Goal: Task Accomplishment & Management: Manage account settings

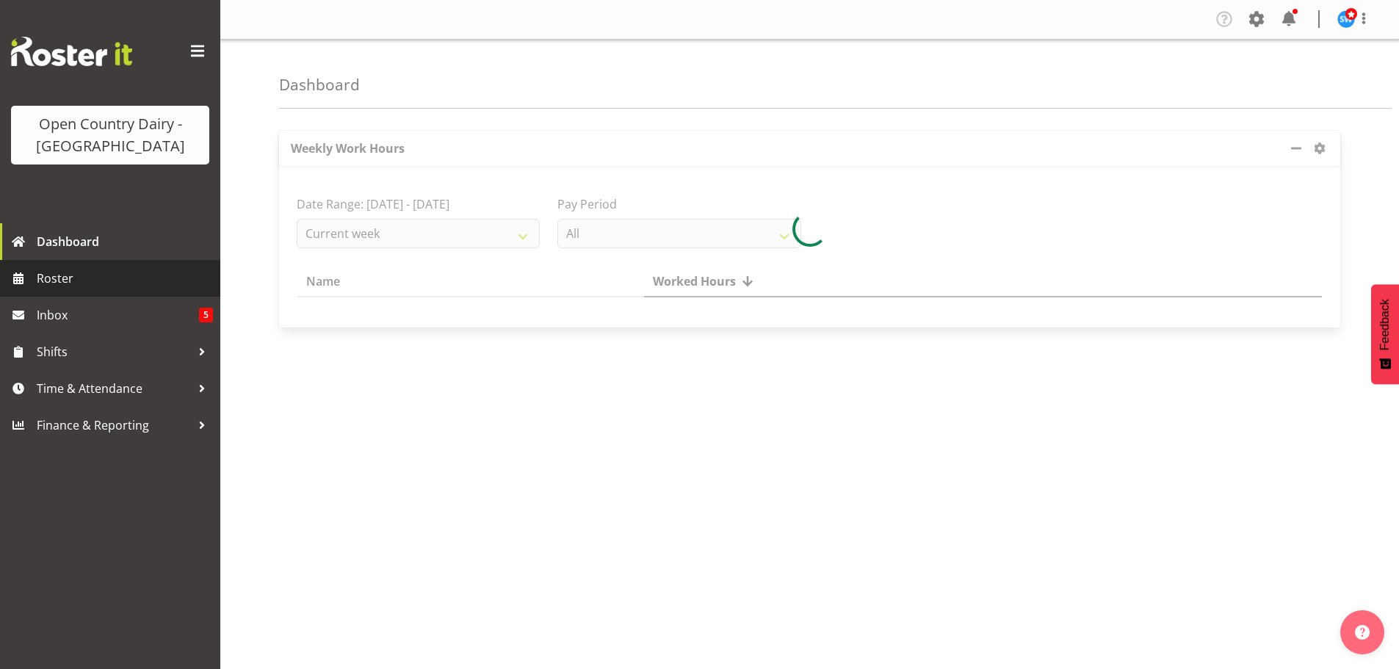
click at [63, 278] on span "Roster" at bounding box center [125, 278] width 176 height 22
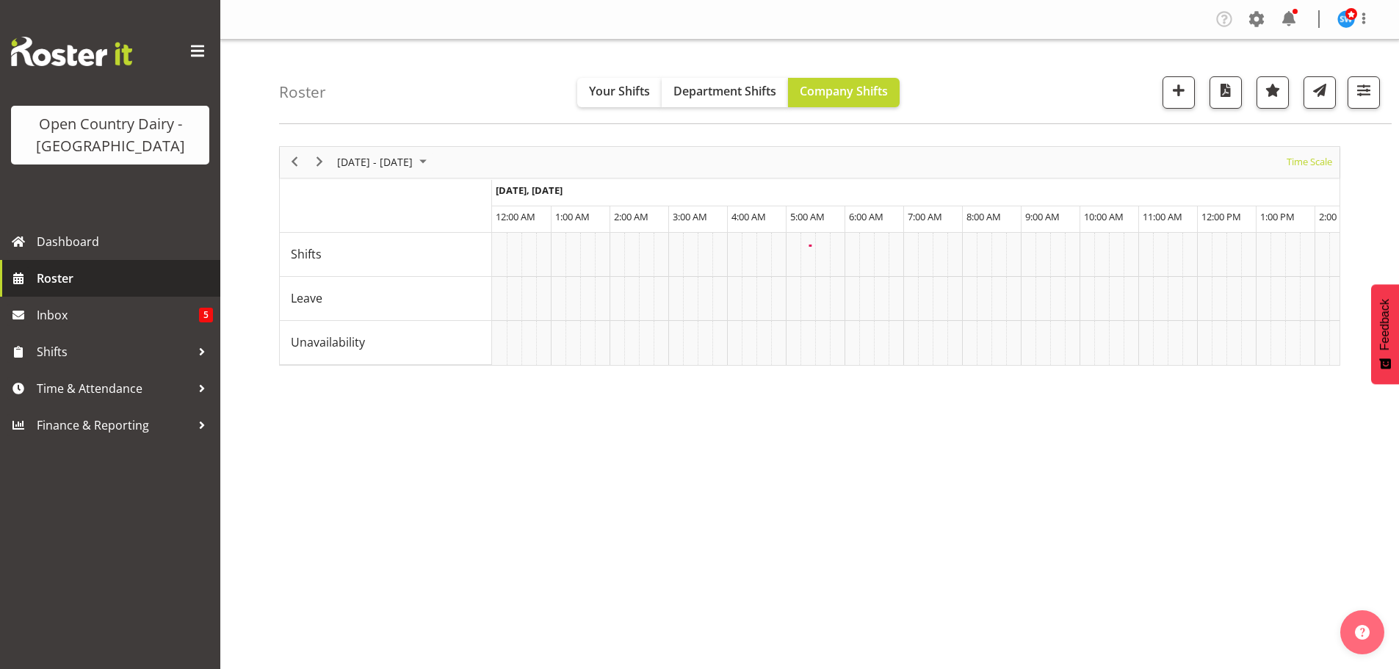
scroll to position [0, 4231]
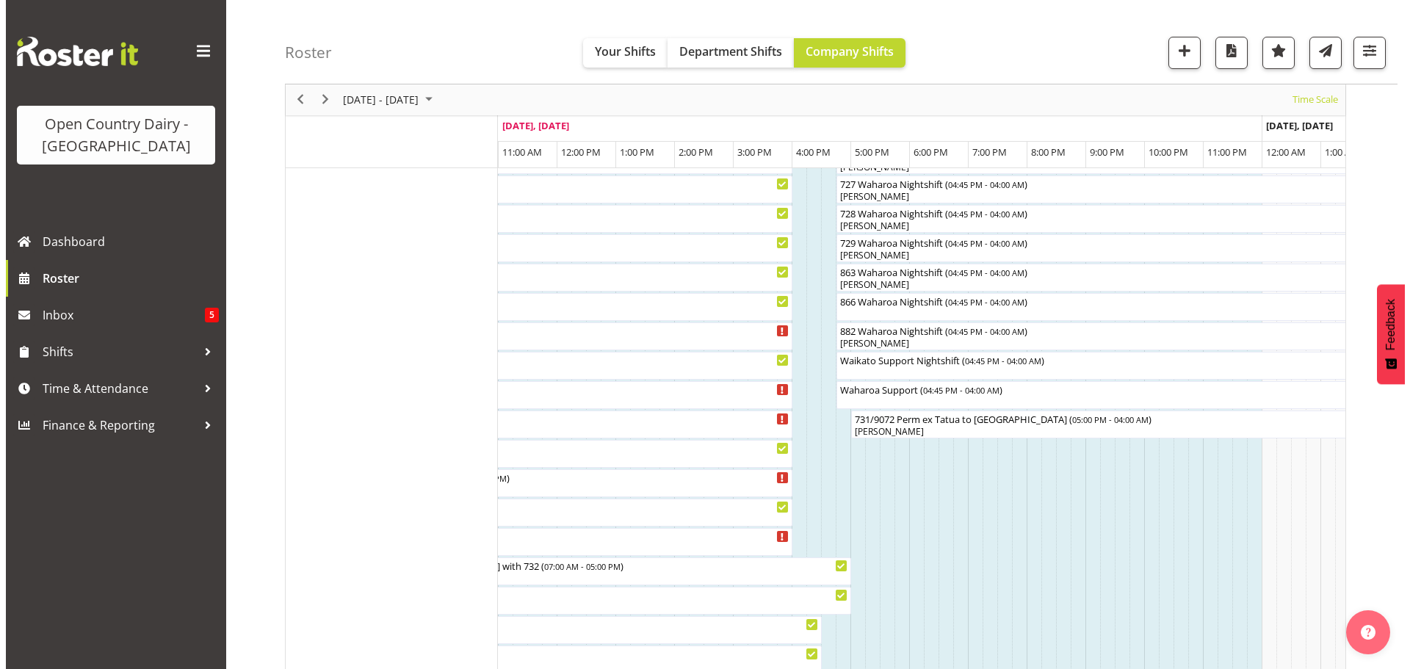
scroll to position [955, 0]
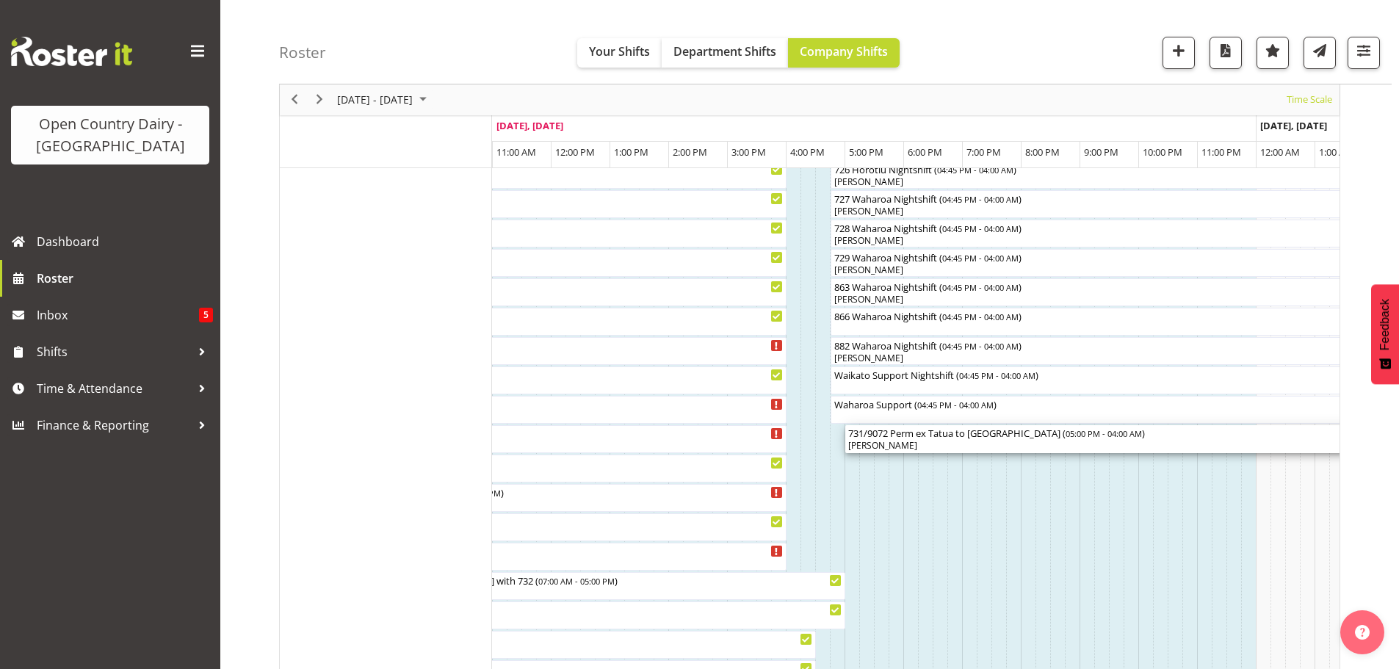
click at [953, 442] on div "[PERSON_NAME]" at bounding box center [1168, 445] width 641 height 13
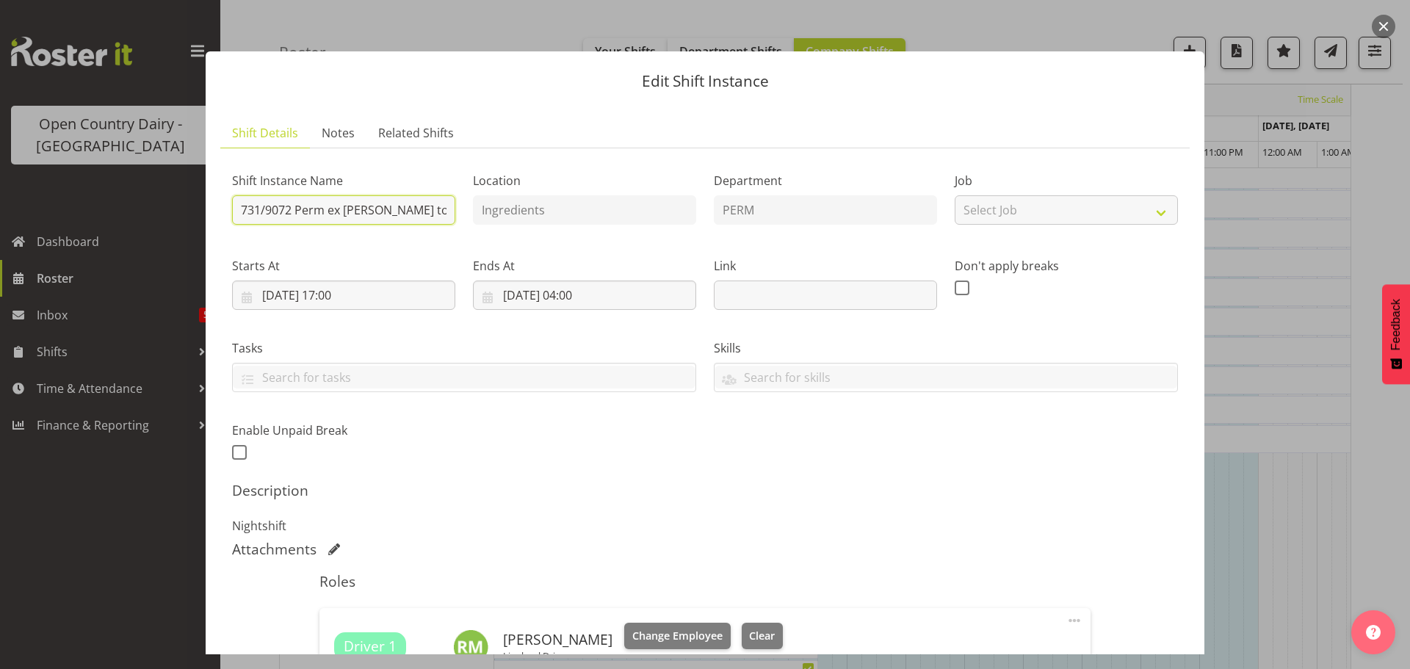
click at [444, 209] on input "731/9072 Perm ex [PERSON_NAME] to [GEOGRAPHIC_DATA]" at bounding box center [343, 209] width 223 height 29
click at [436, 210] on input "731/9072 Perm ex [PERSON_NAME] to [GEOGRAPHIC_DATA]" at bounding box center [343, 209] width 223 height 29
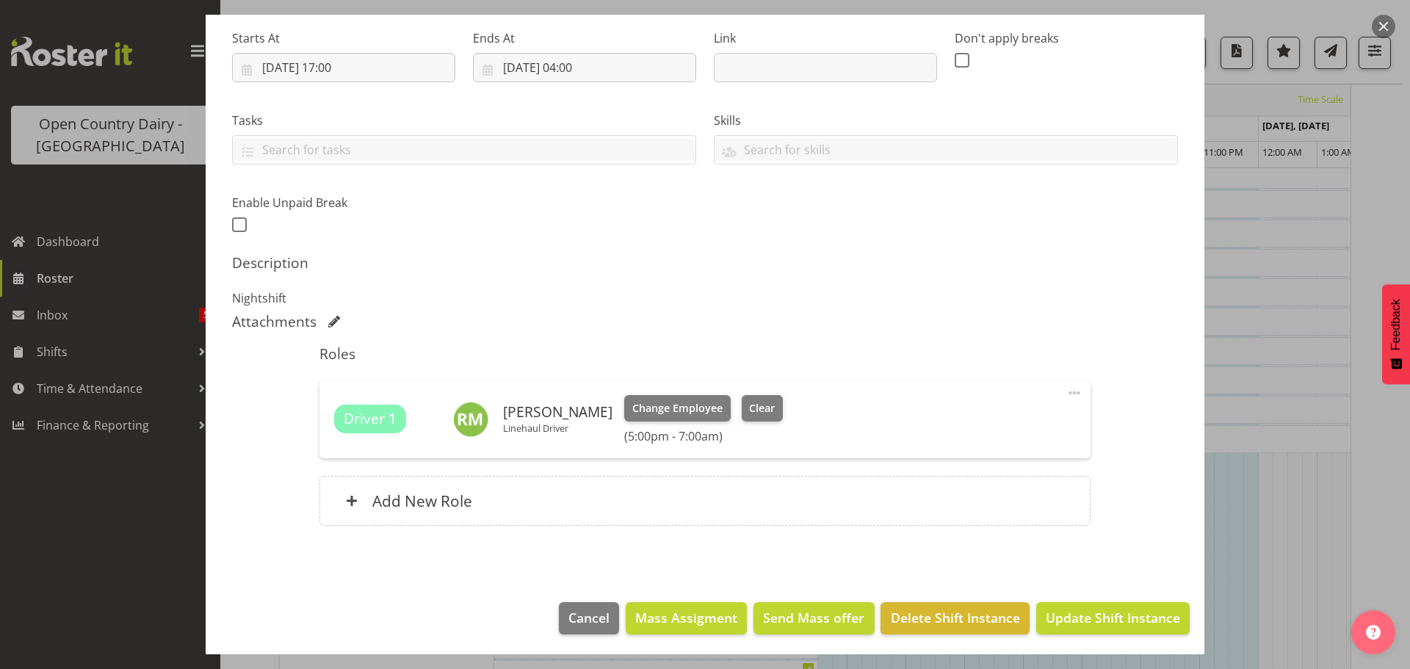
scroll to position [230, 0]
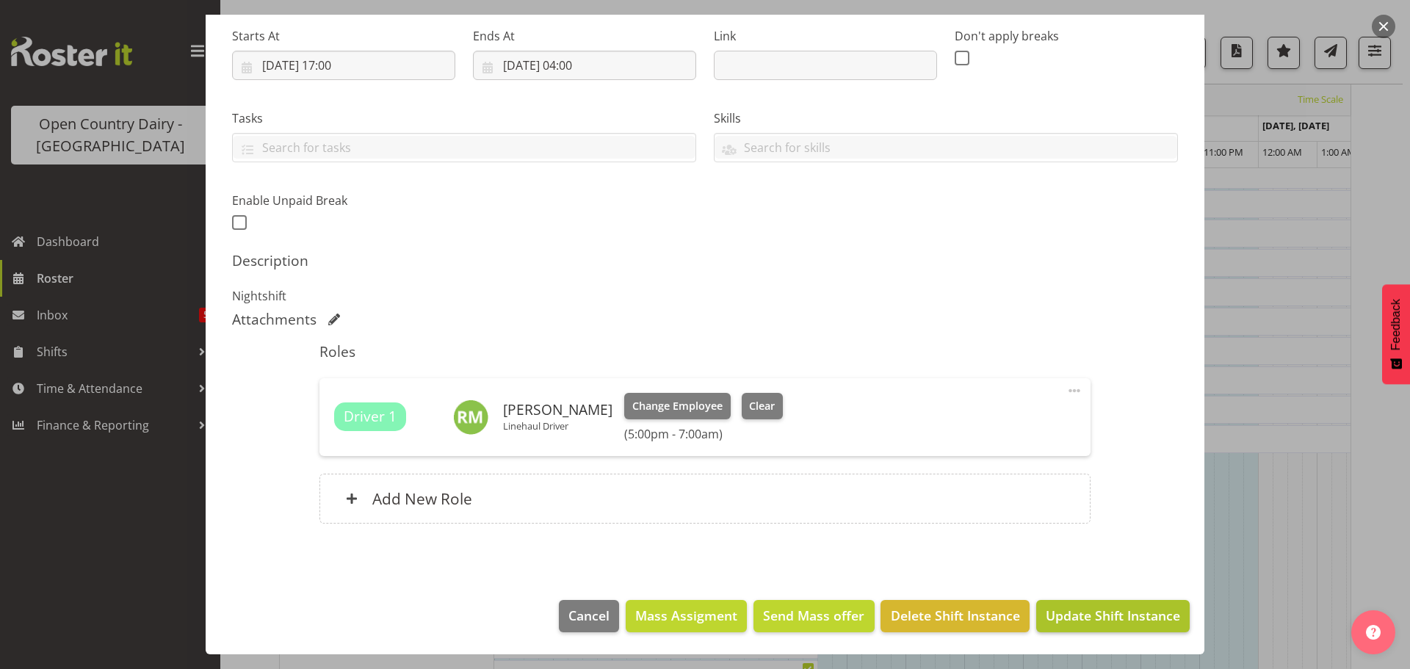
type input "731/9072 Perm ex [PERSON_NAME] to [GEOGRAPHIC_DATA], Milk Home"
click at [1116, 615] on span "Update Shift Instance" at bounding box center [1113, 615] width 134 height 19
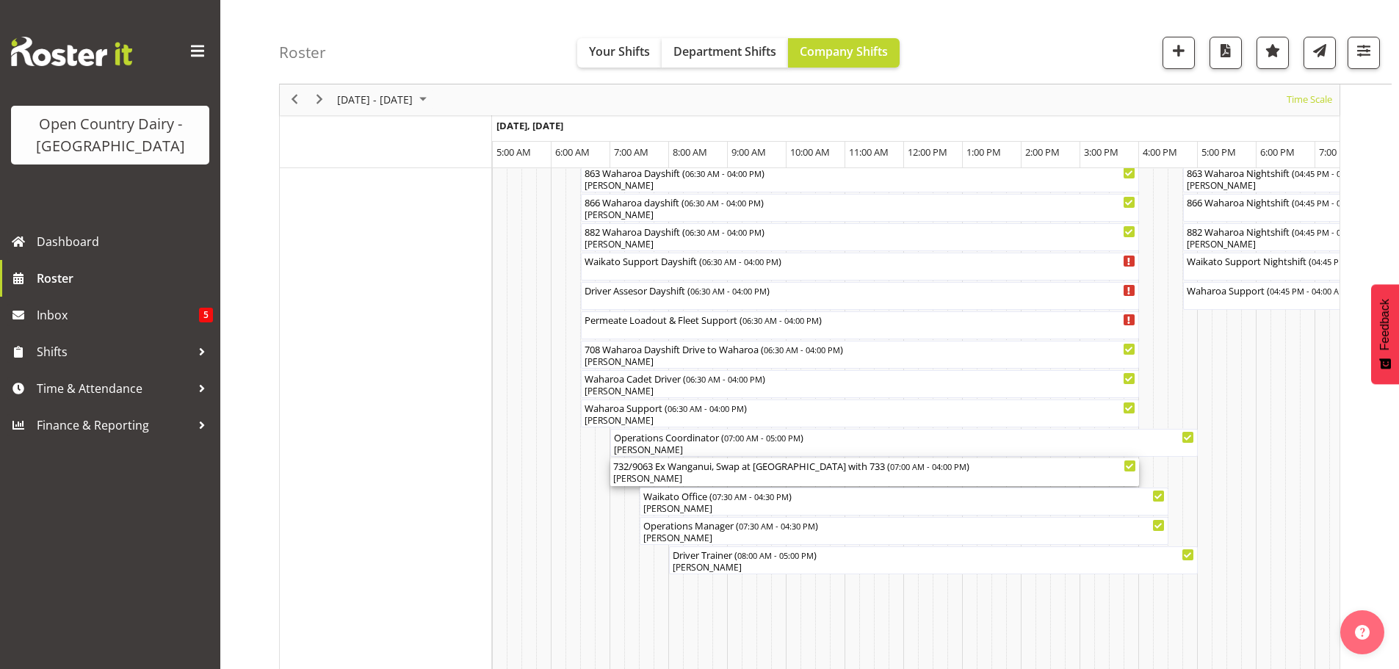
click at [752, 476] on div "[PERSON_NAME]" at bounding box center [874, 478] width 523 height 13
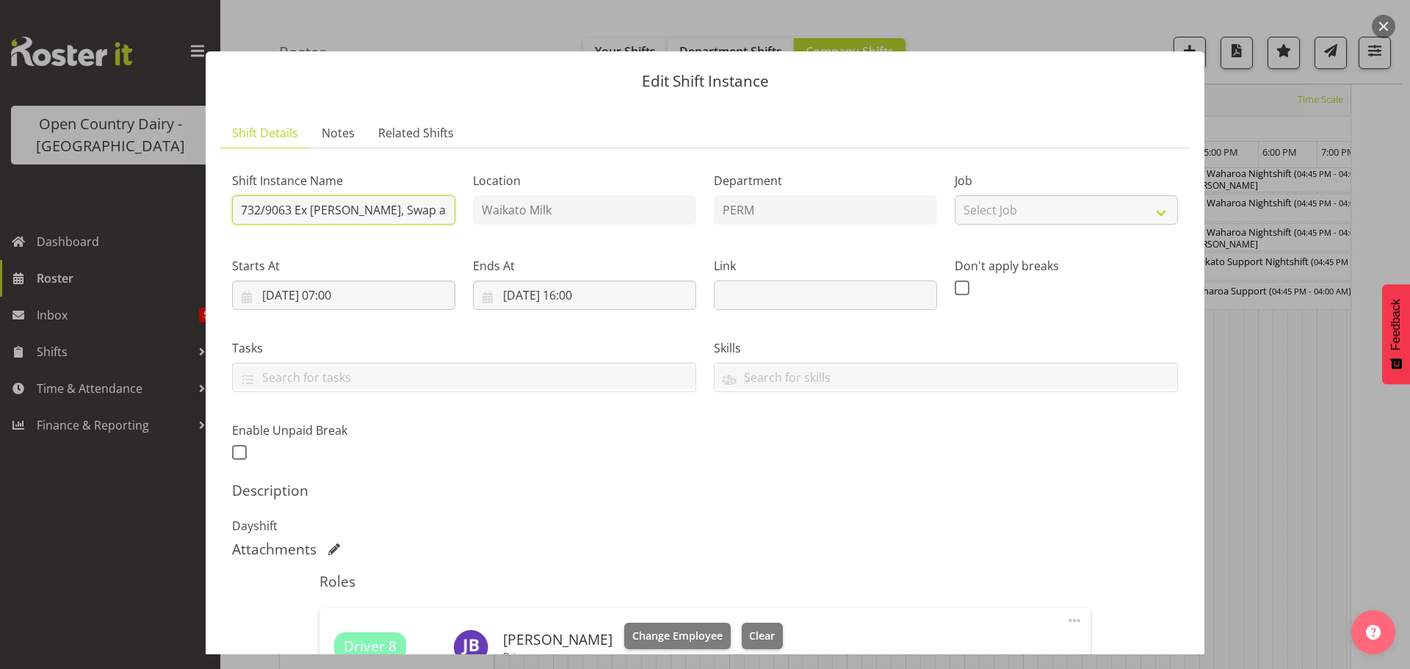
drag, startPoint x: 292, startPoint y: 208, endPoint x: 300, endPoint y: 201, distance: 10.4
click at [294, 206] on input "732/9063 Ex [PERSON_NAME], Swap at [GEOGRAPHIC_DATA] with 733" at bounding box center [343, 209] width 223 height 29
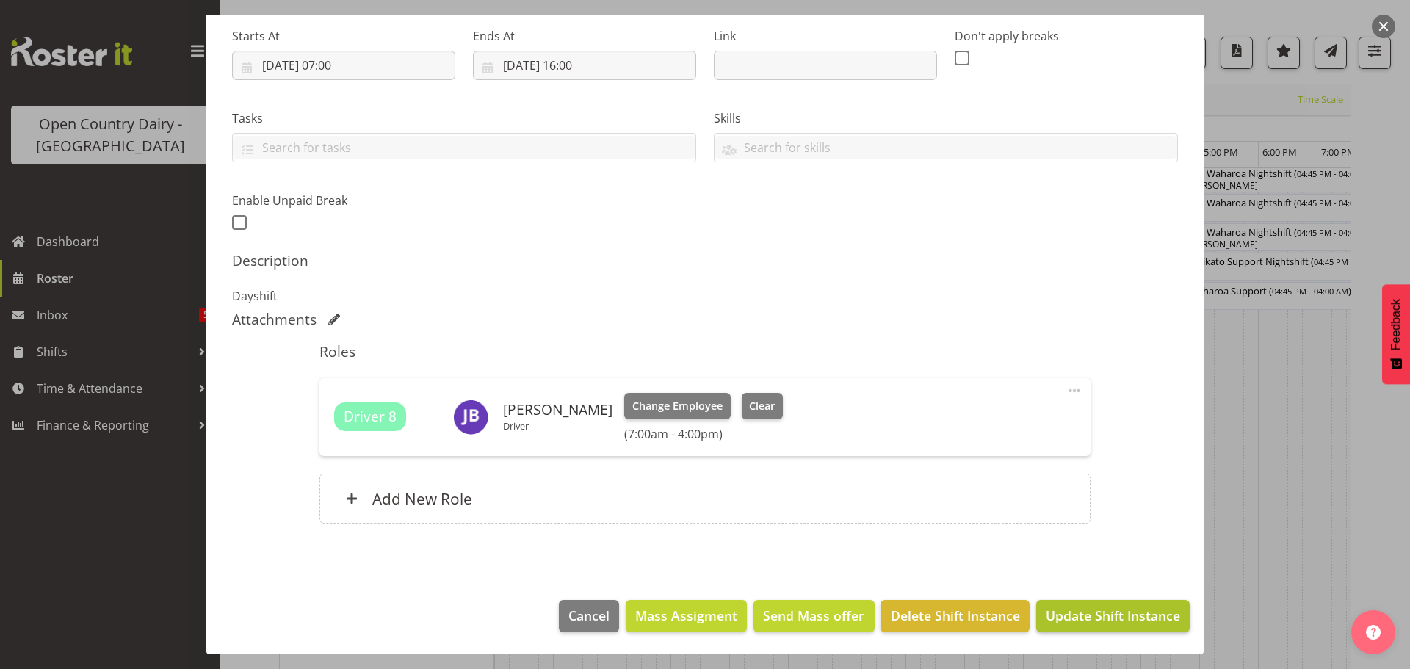
type input "732/9063 Milk Ex Wanganui, Swap at [GEOGRAPHIC_DATA] with 733"
click at [1113, 613] on span "Update Shift Instance" at bounding box center [1113, 615] width 134 height 19
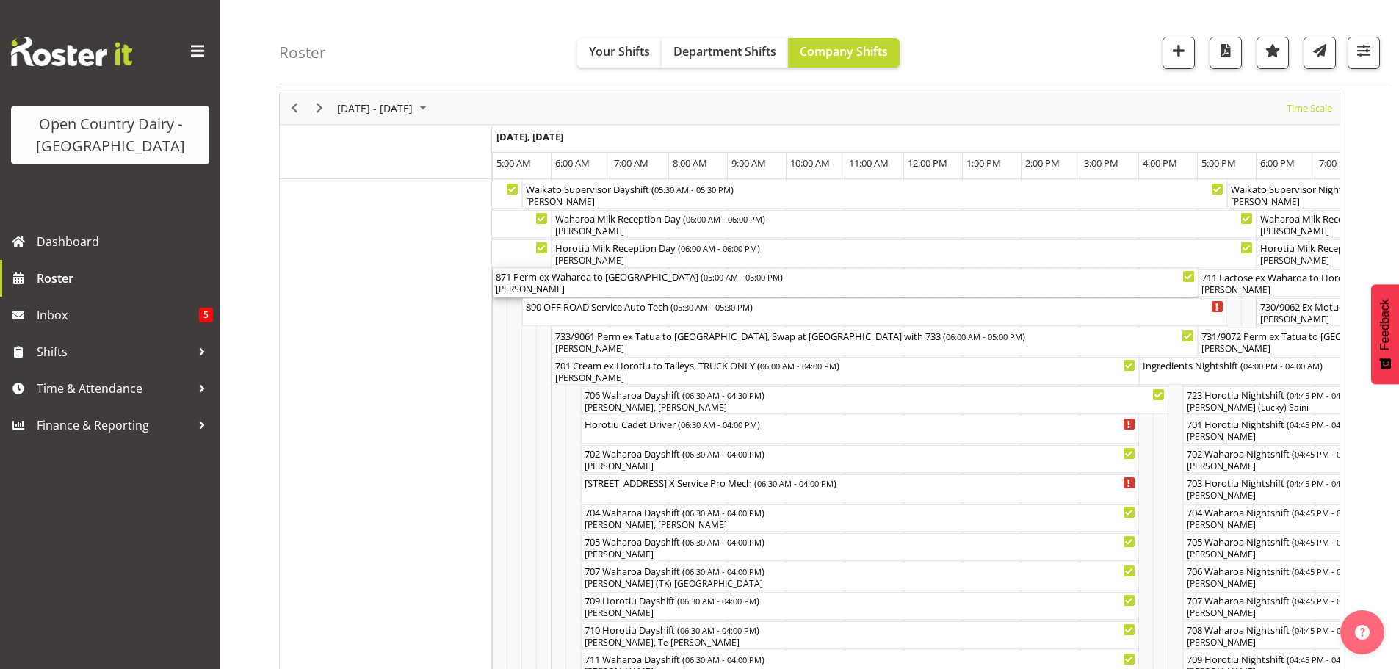
click at [649, 279] on div "871 Perm ex Waharoa to [GEOGRAPHIC_DATA] ( 05:00 AM - 05:00 PM )" at bounding box center [845, 276] width 699 height 15
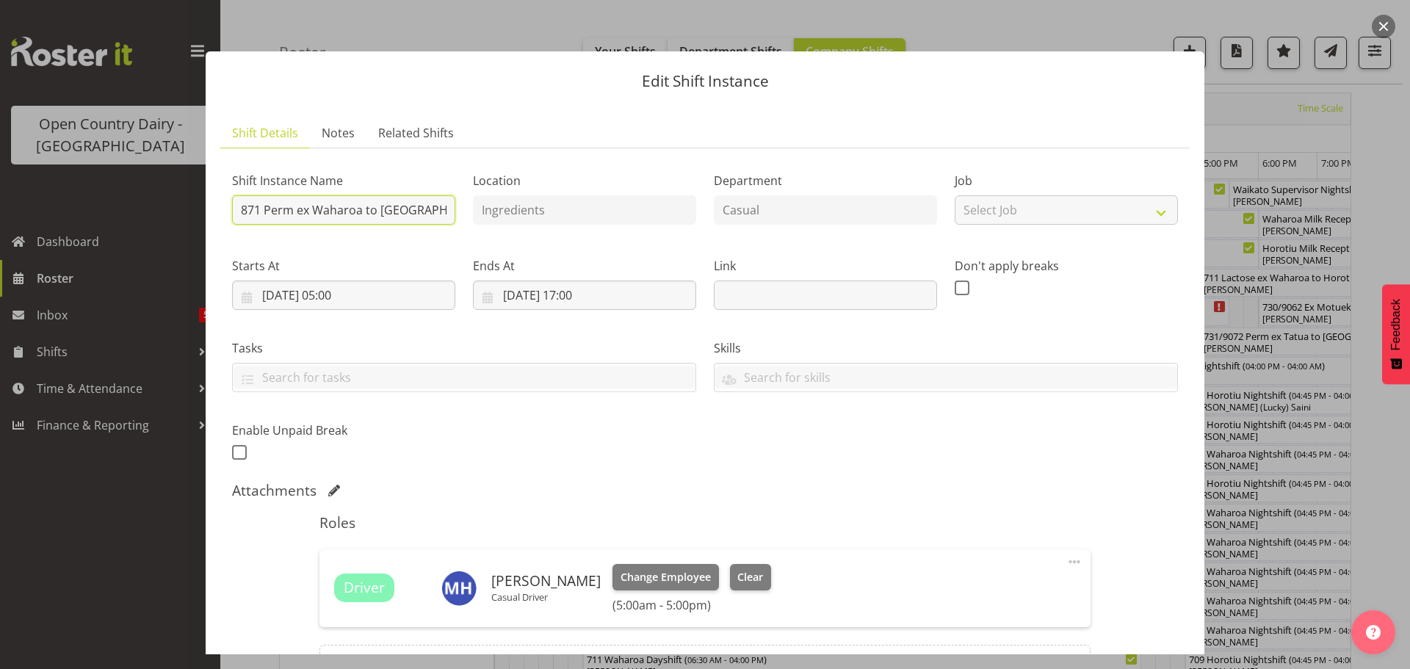
click at [441, 208] on input "871 Perm ex Waharoa to [GEOGRAPHIC_DATA]" at bounding box center [343, 209] width 223 height 29
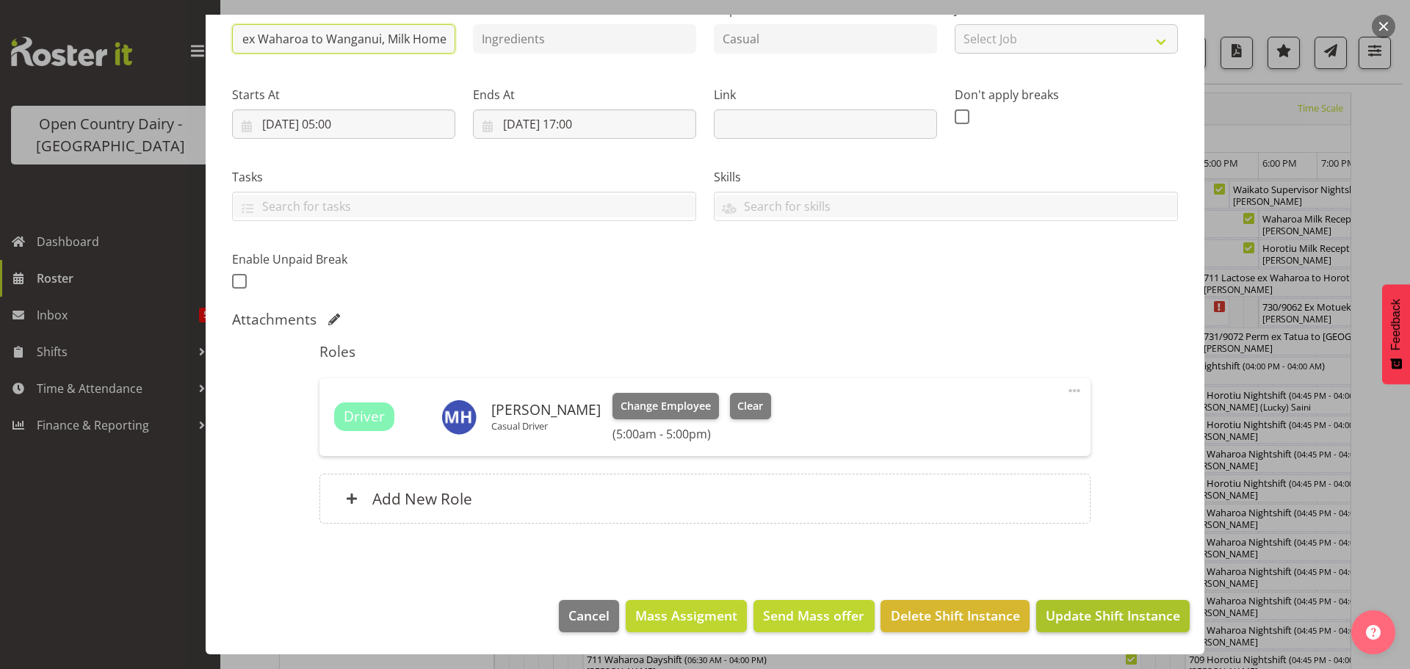
type input "871 Perm ex Waharoa to Wanganui, Milk Home"
click at [1112, 610] on span "Update Shift Instance" at bounding box center [1113, 615] width 134 height 19
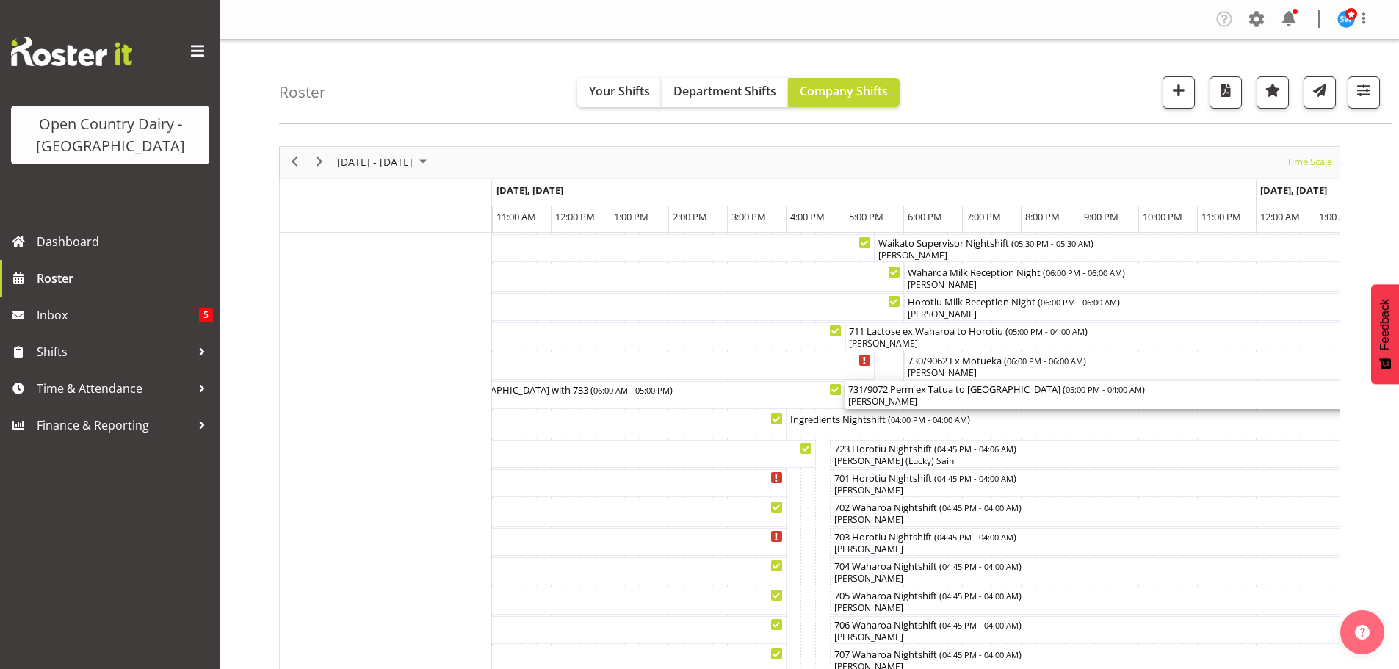
click at [990, 400] on div "[PERSON_NAME]" at bounding box center [1168, 401] width 641 height 13
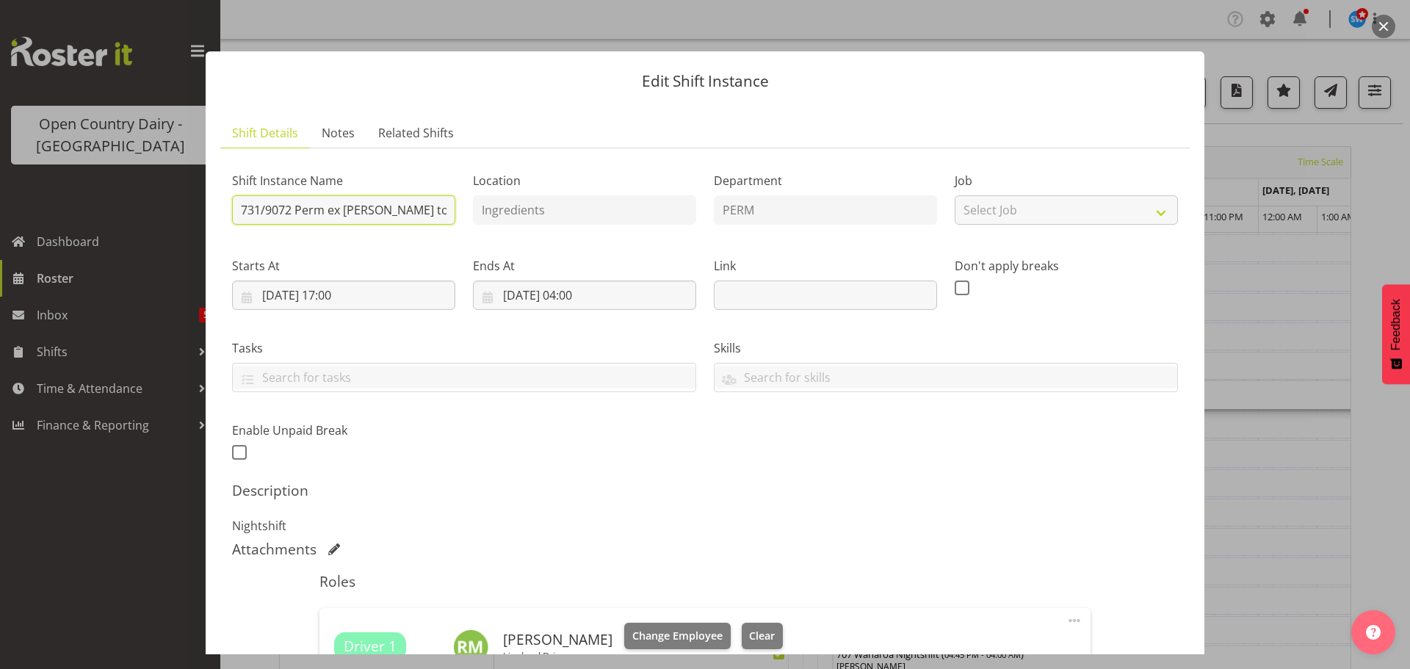
click at [446, 210] on input "731/9072 Perm ex [PERSON_NAME] to [GEOGRAPHIC_DATA]" at bounding box center [343, 209] width 223 height 29
click at [420, 210] on input "731/9072 Perm ex Tatua to Wanganui, Milk Hpome" at bounding box center [343, 209] width 223 height 29
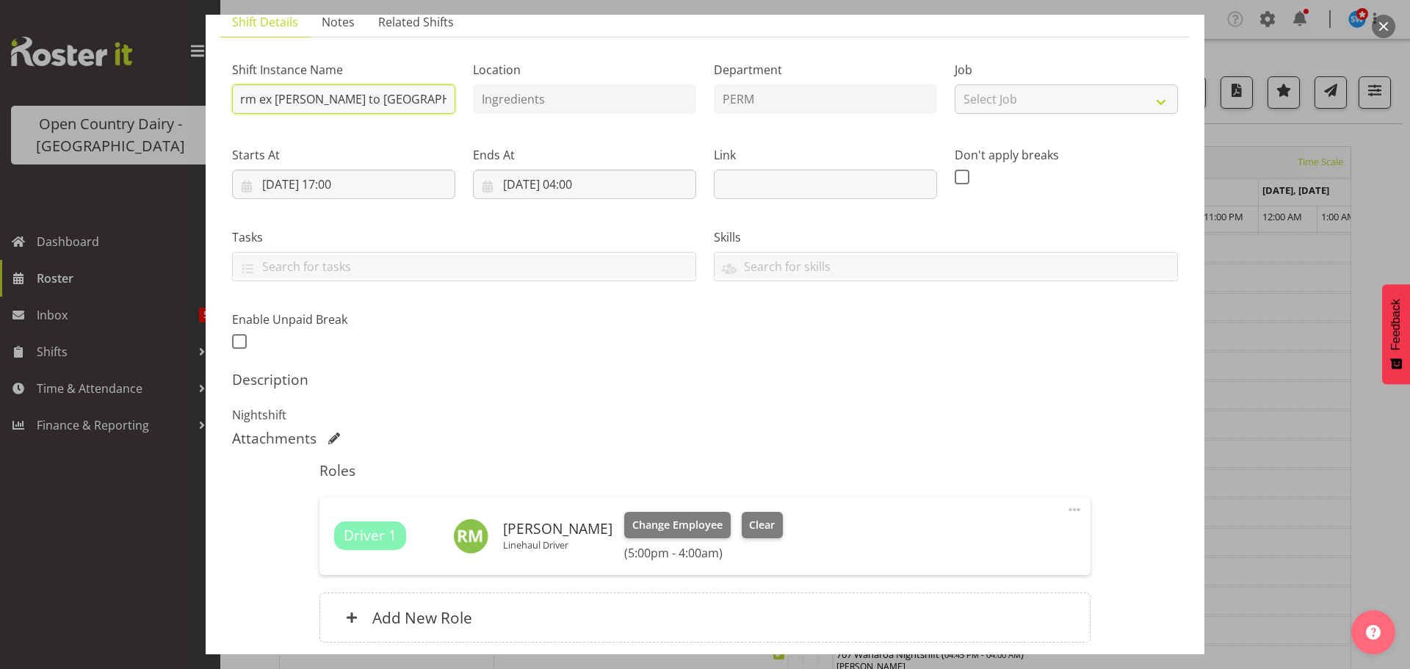
scroll to position [230, 0]
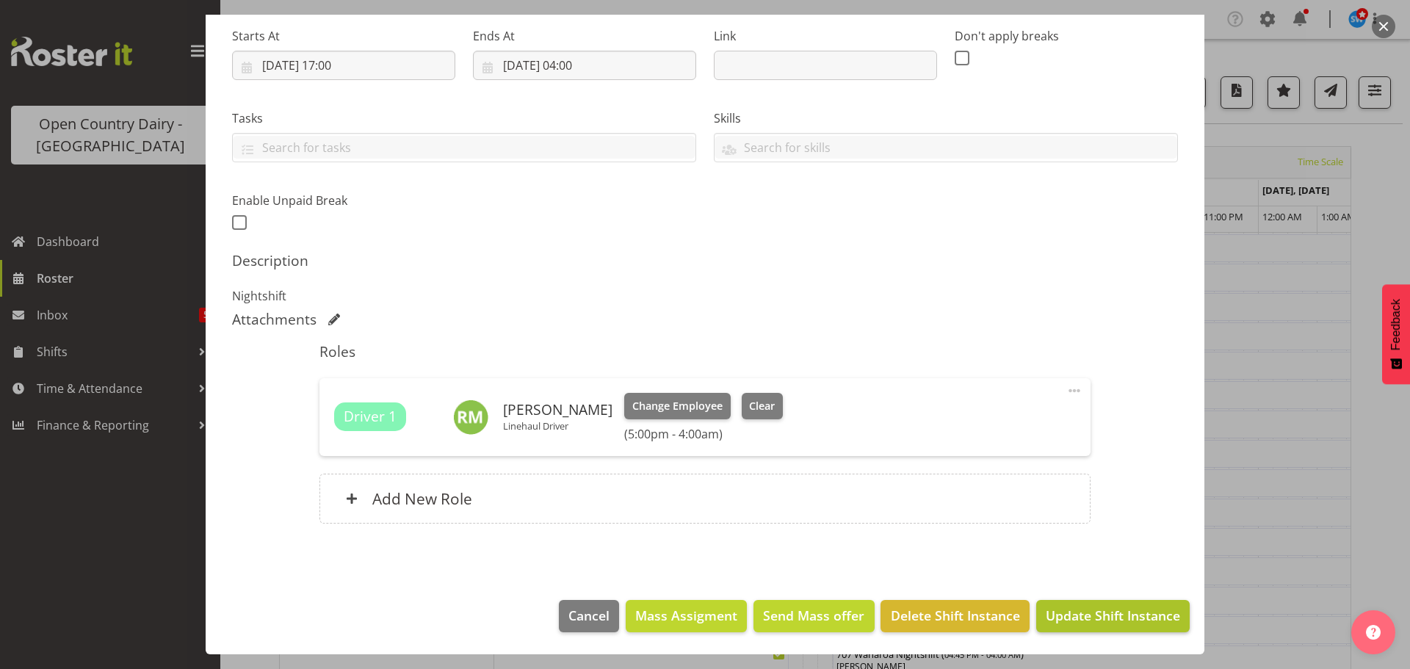
type input "731/9072 Perm ex [PERSON_NAME] to [GEOGRAPHIC_DATA], Milk Home"
click at [1098, 613] on span "Update Shift Instance" at bounding box center [1113, 615] width 134 height 19
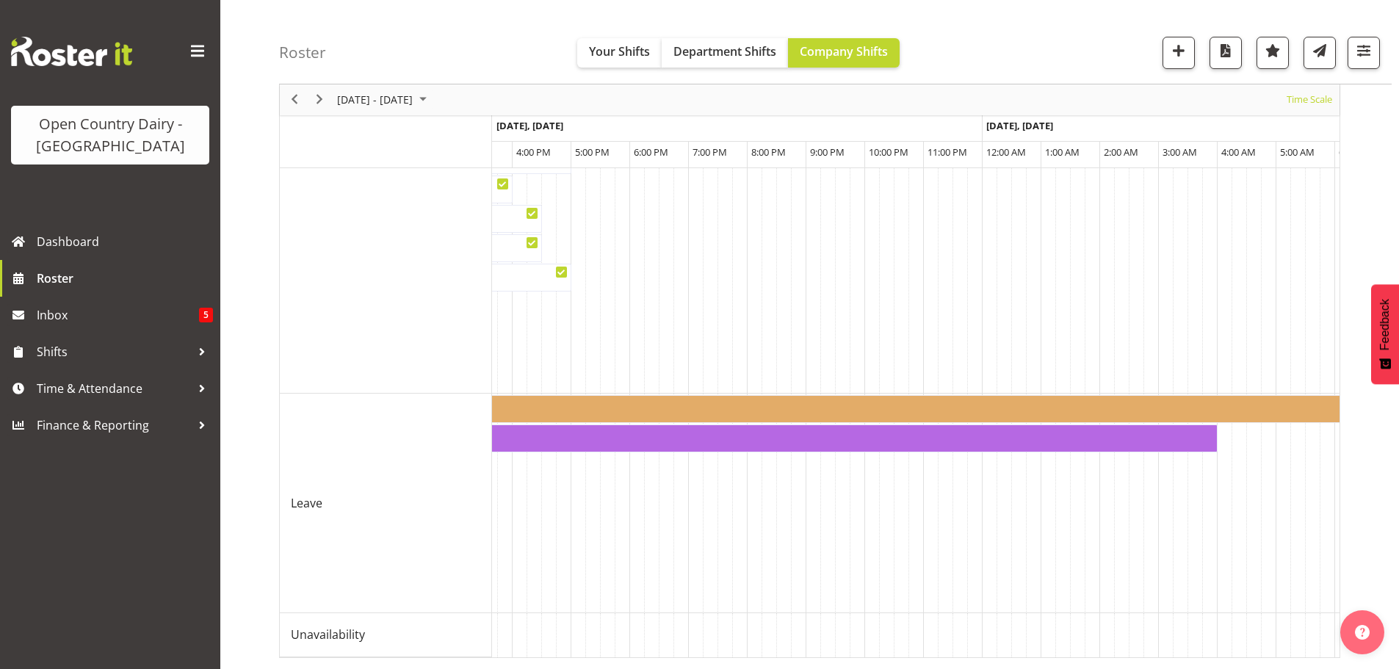
scroll to position [0, 6615]
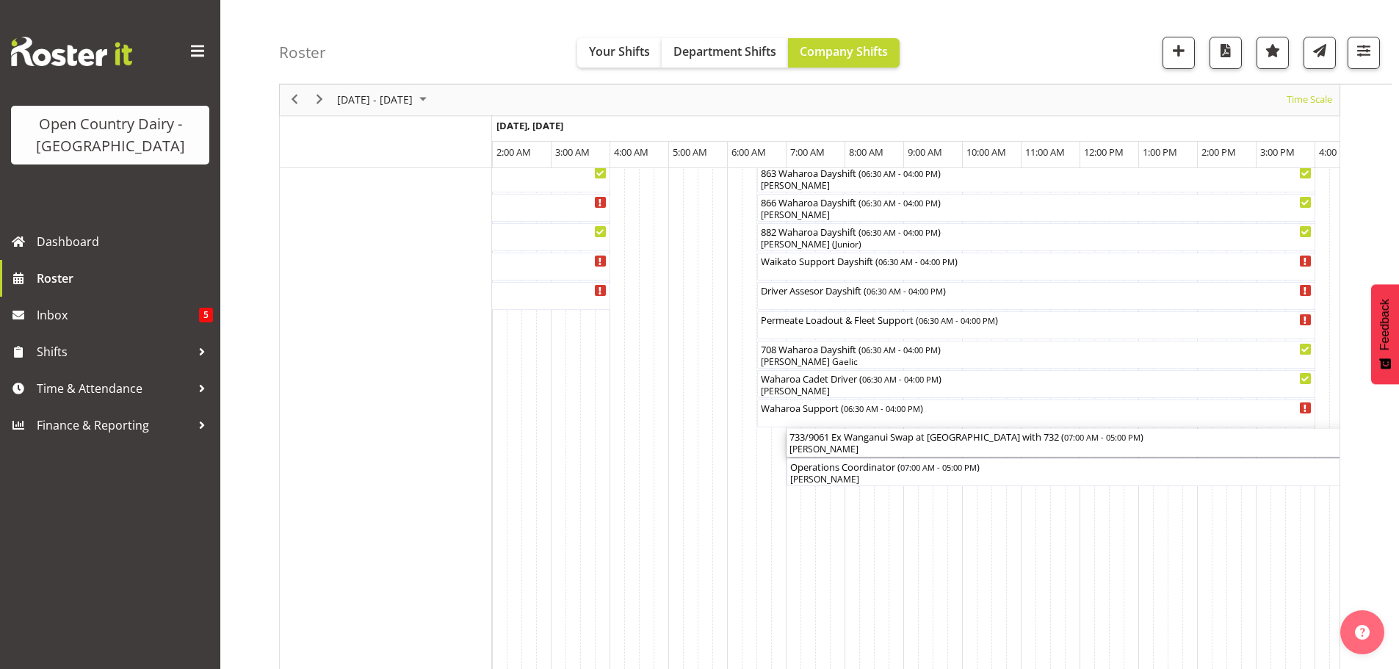
click at [910, 447] on div "[PERSON_NAME]" at bounding box center [1081, 449] width 582 height 13
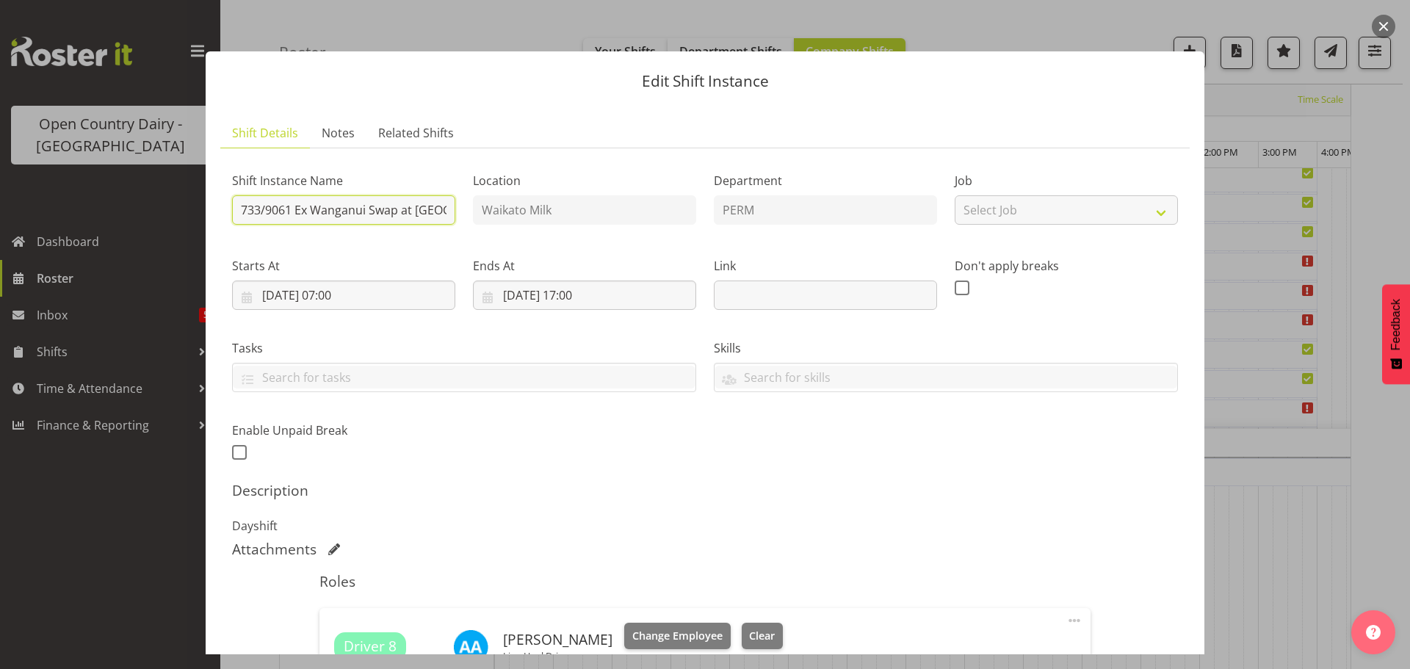
click at [294, 208] on input "733/9061 Ex Wanganui Swap at [GEOGRAPHIC_DATA] with 732" at bounding box center [343, 209] width 223 height 29
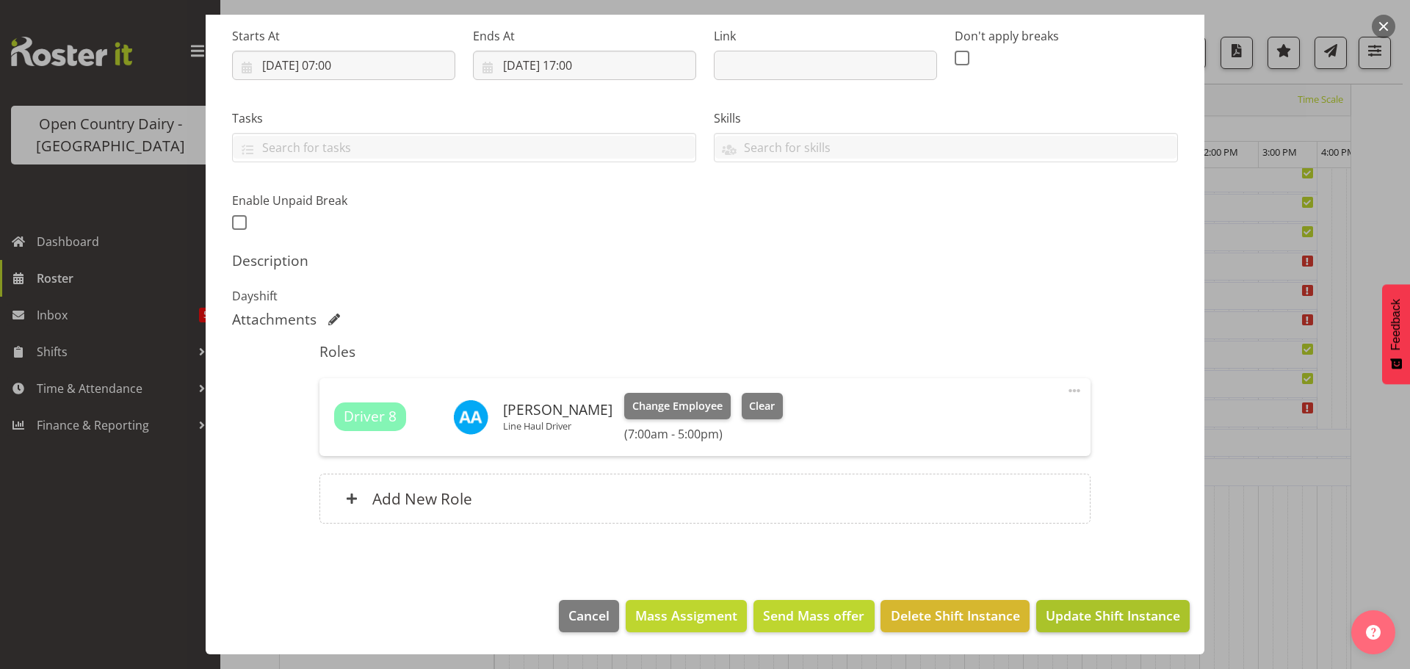
type input "733/9061 Milk Ex Wanganui Swap at [GEOGRAPHIC_DATA] with 732"
click at [1103, 618] on span "Update Shift Instance" at bounding box center [1113, 615] width 134 height 19
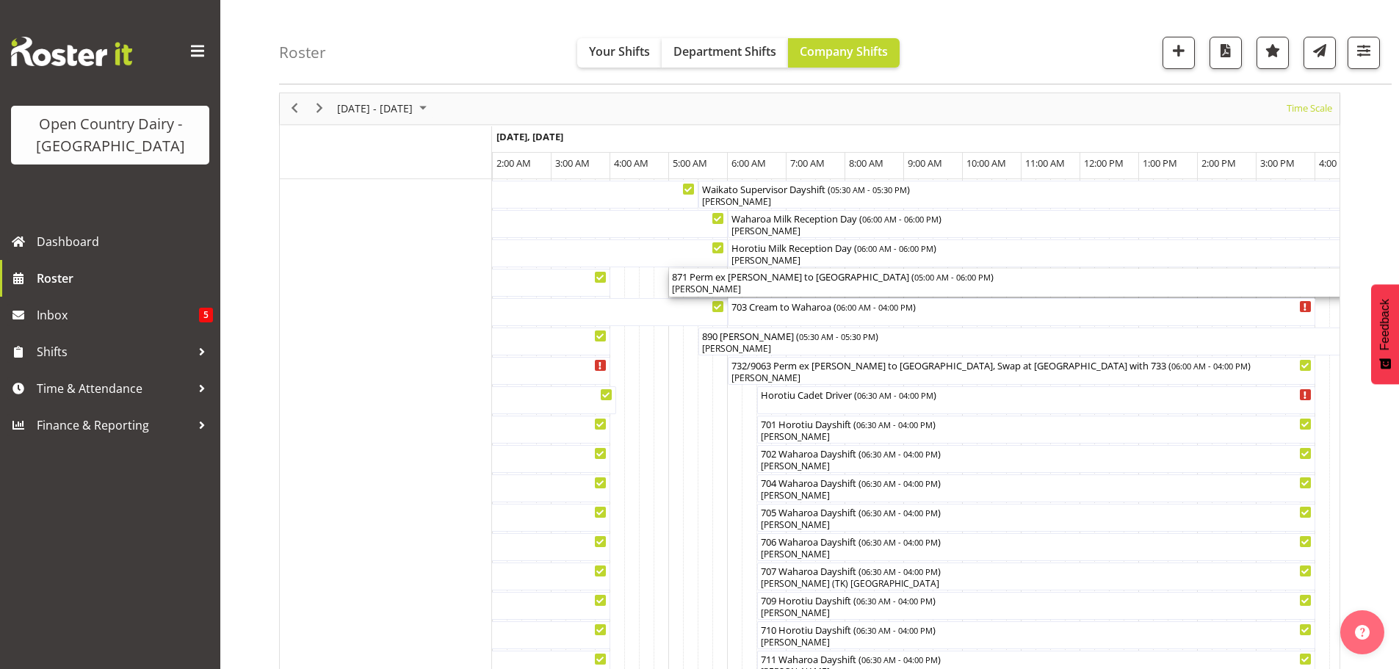
click at [781, 287] on div "[PERSON_NAME]" at bounding box center [1051, 289] width 758 height 13
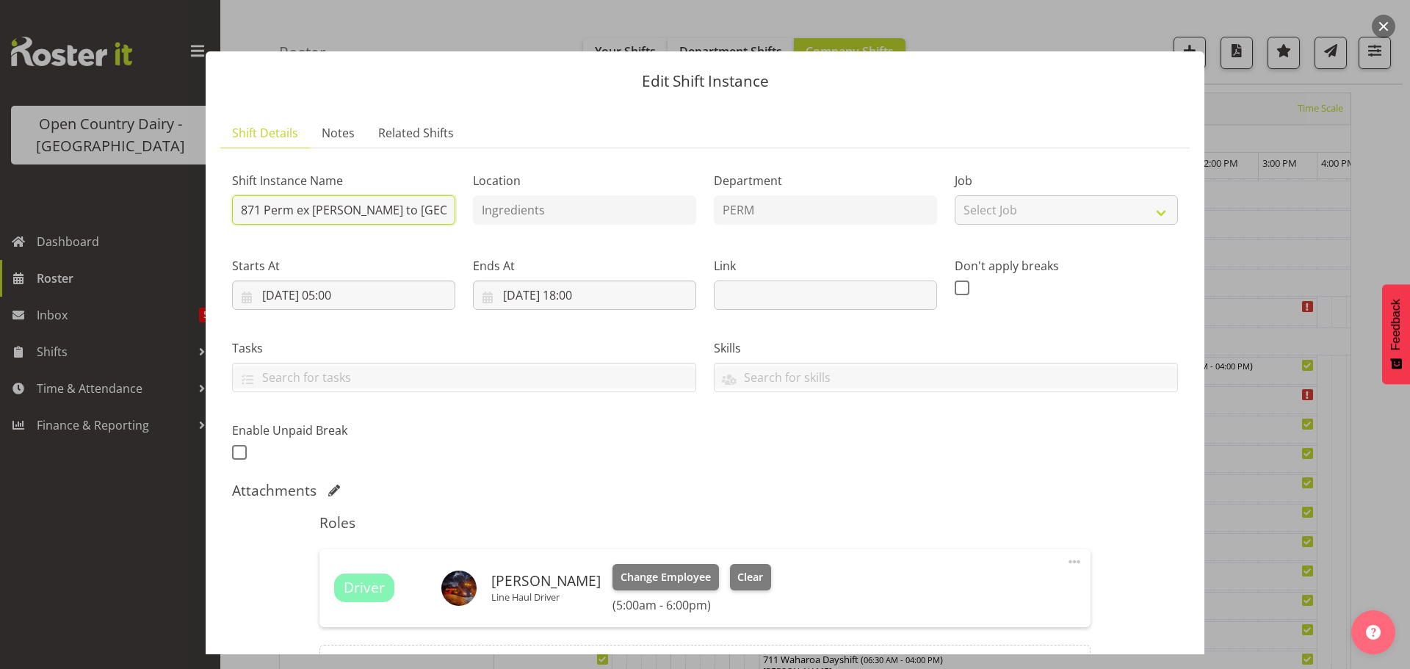
drag, startPoint x: 420, startPoint y: 210, endPoint x: 447, endPoint y: 192, distance: 31.8
click at [428, 206] on input "871 Perm ex [PERSON_NAME] to [GEOGRAPHIC_DATA]" at bounding box center [343, 209] width 223 height 29
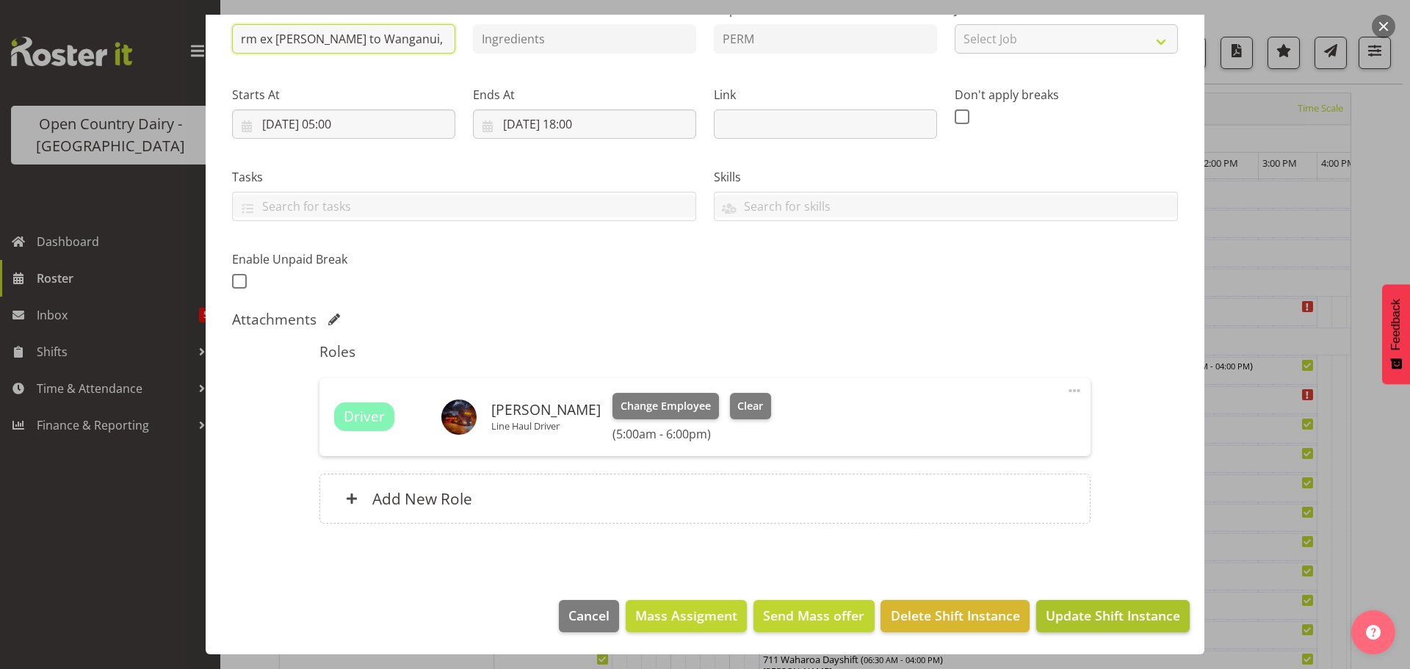
type input "871 Perm ex [PERSON_NAME] to Wanganui, Milk Home"
click at [1092, 617] on span "Update Shift Instance" at bounding box center [1113, 615] width 134 height 19
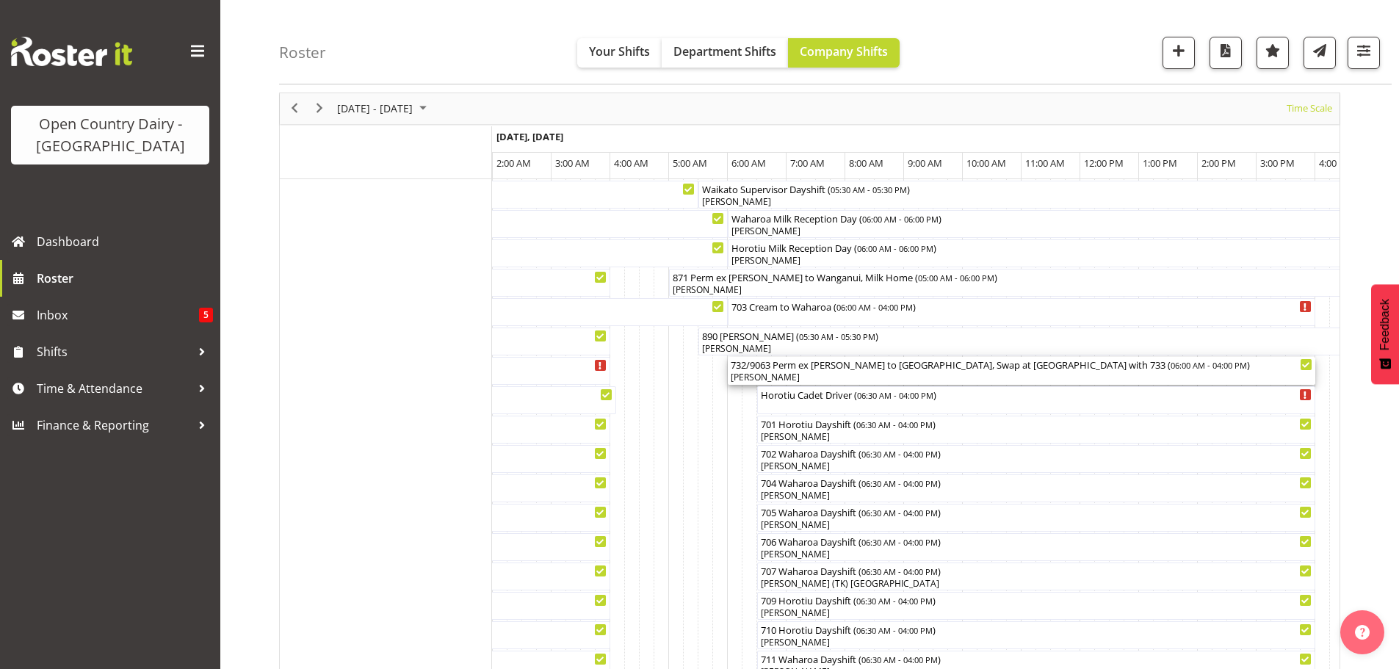
click at [844, 379] on div "[PERSON_NAME]" at bounding box center [1022, 377] width 582 height 13
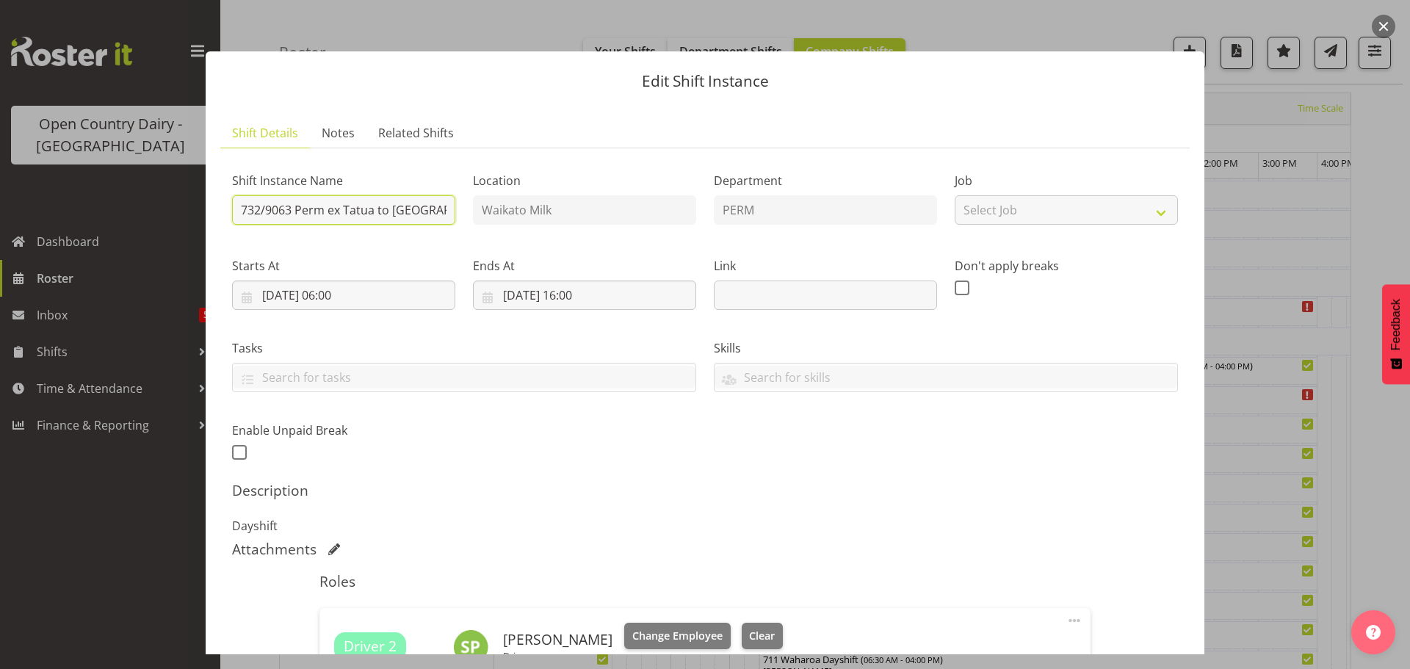
click at [444, 210] on input "732/9063 Perm ex Tatua to [GEOGRAPHIC_DATA], Swap at [GEOGRAPHIC_DATA] with 733" at bounding box center [343, 209] width 223 height 29
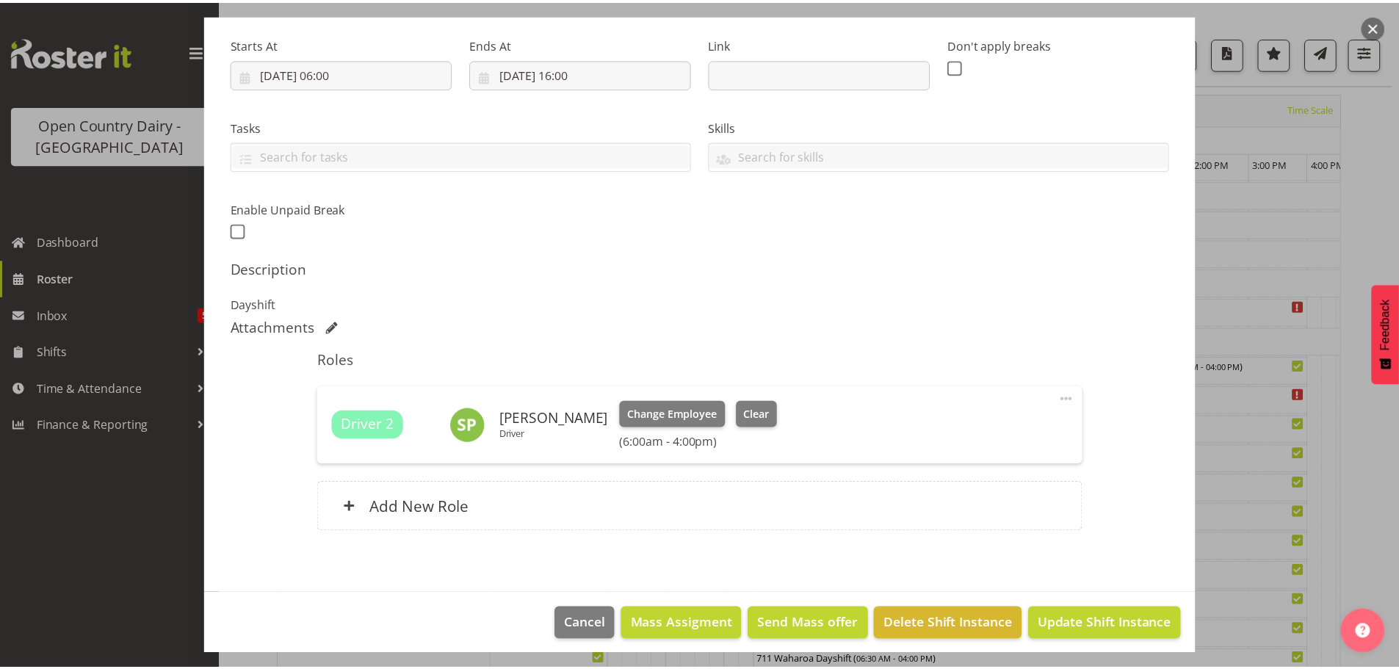
scroll to position [230, 0]
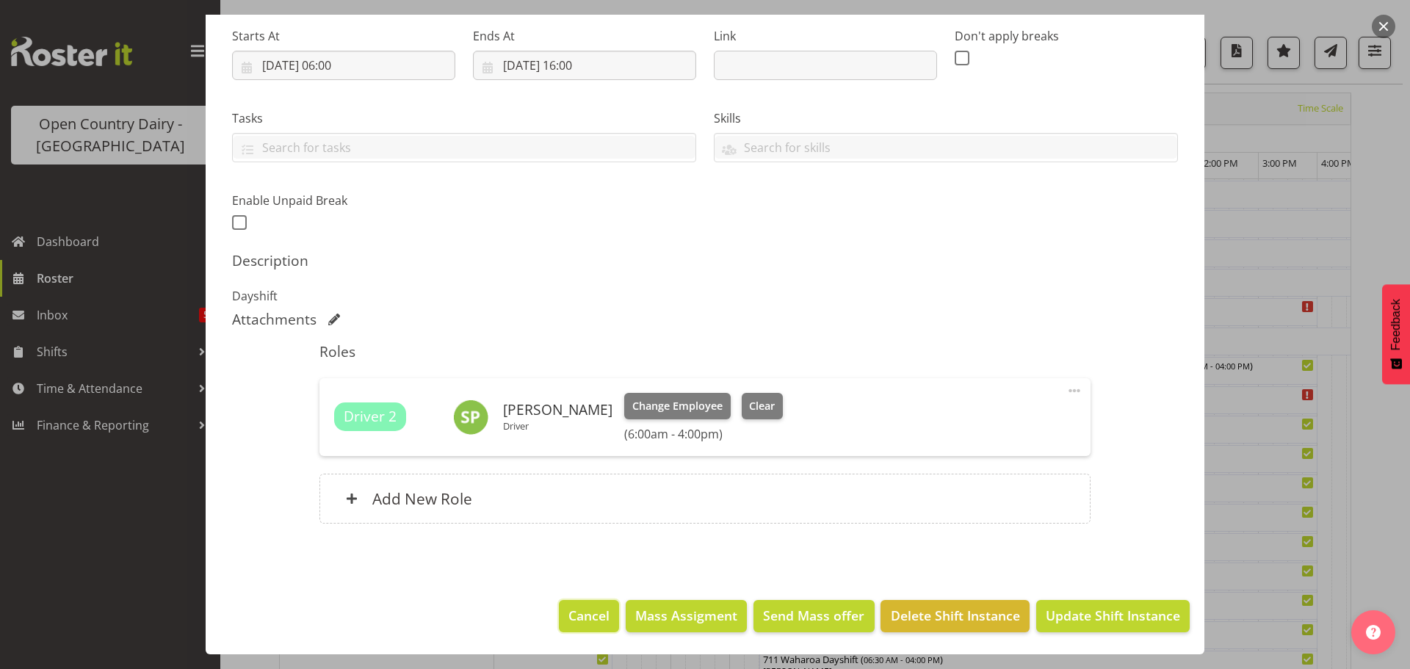
click at [569, 616] on span "Cancel" at bounding box center [589, 615] width 41 height 19
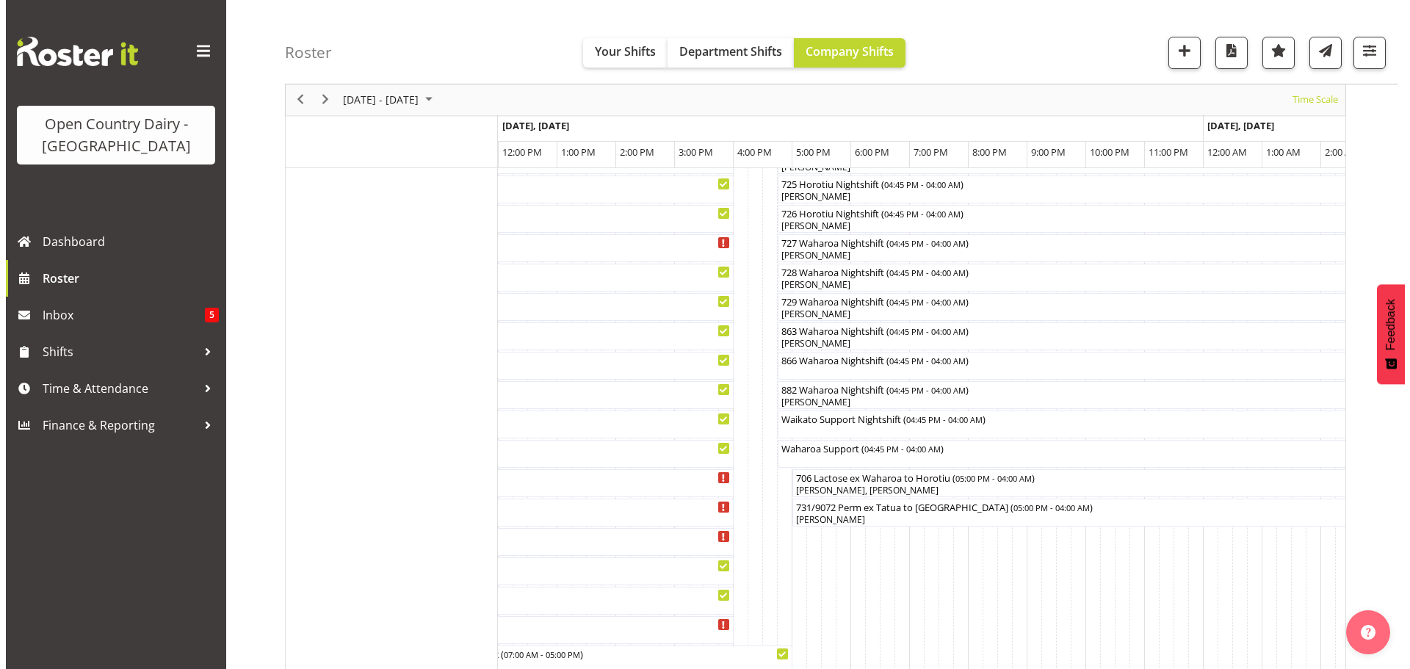
scroll to position [878, 0]
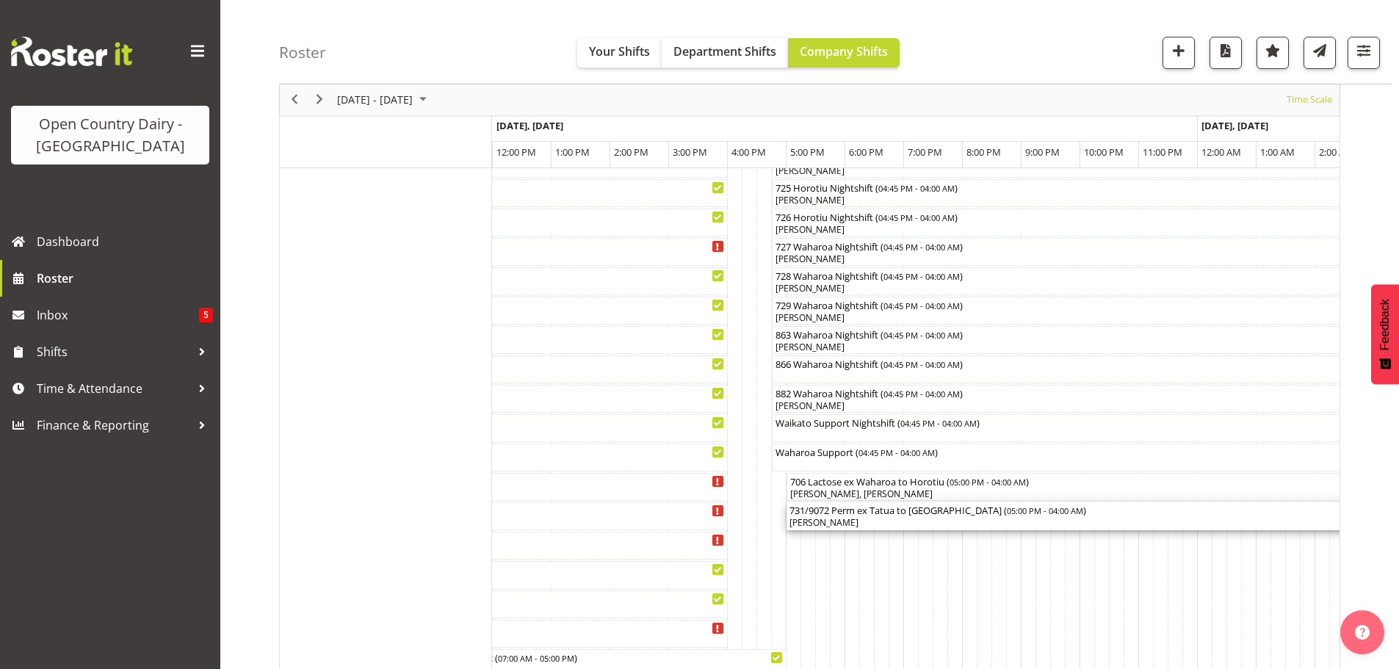
click at [903, 517] on div "731/9072 Perm ex [PERSON_NAME] to [GEOGRAPHIC_DATA] ( 05:00 PM - 04:00 AM ) [PE…" at bounding box center [1110, 516] width 641 height 28
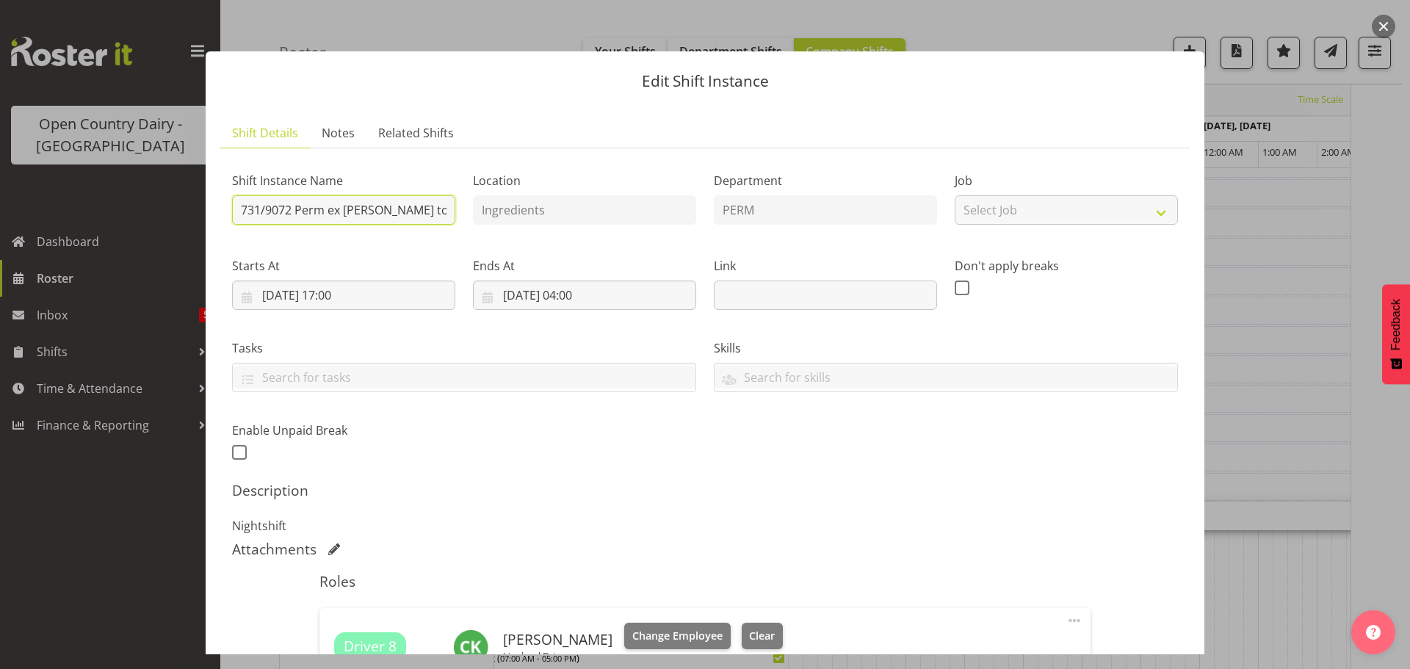
click at [442, 208] on input "731/9072 Perm ex [PERSON_NAME] to [GEOGRAPHIC_DATA]" at bounding box center [343, 209] width 223 height 29
drag, startPoint x: 431, startPoint y: 212, endPoint x: 447, endPoint y: 198, distance: 21.4
click at [437, 208] on input "731/9072 Perm ex [PERSON_NAME] to [GEOGRAPHIC_DATA]" at bounding box center [343, 209] width 223 height 29
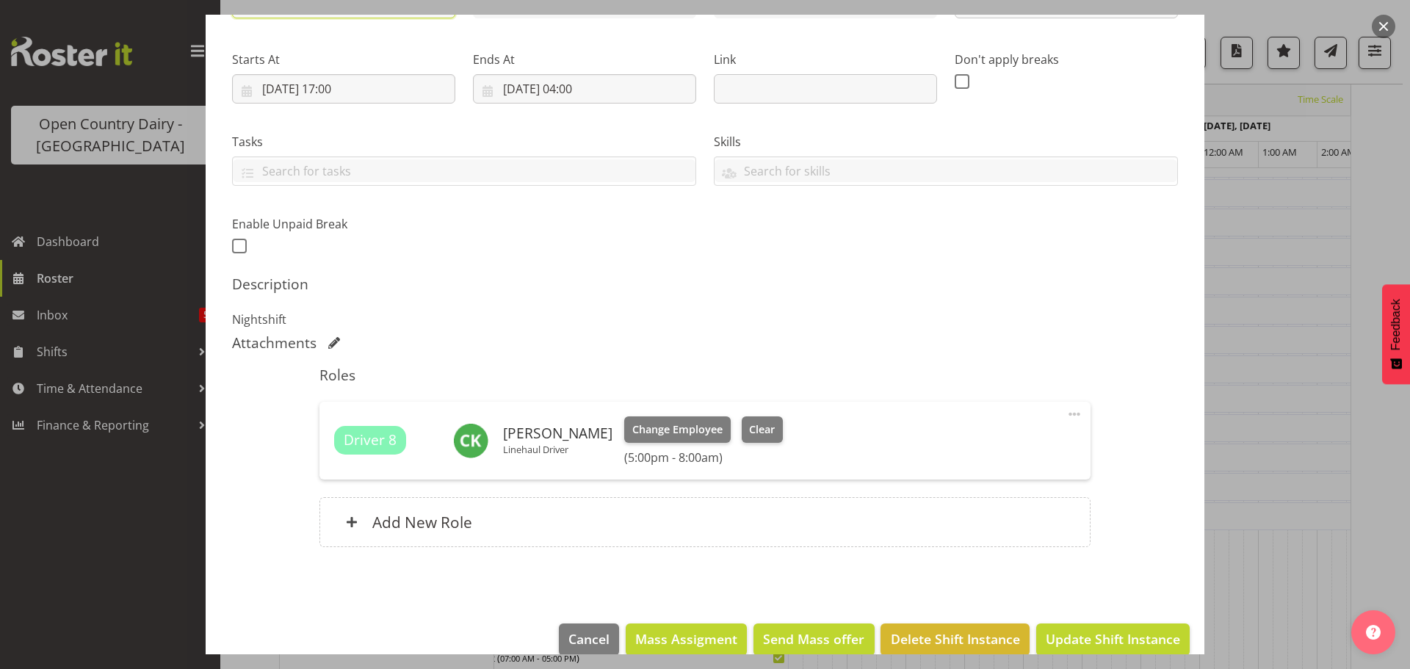
scroll to position [230, 0]
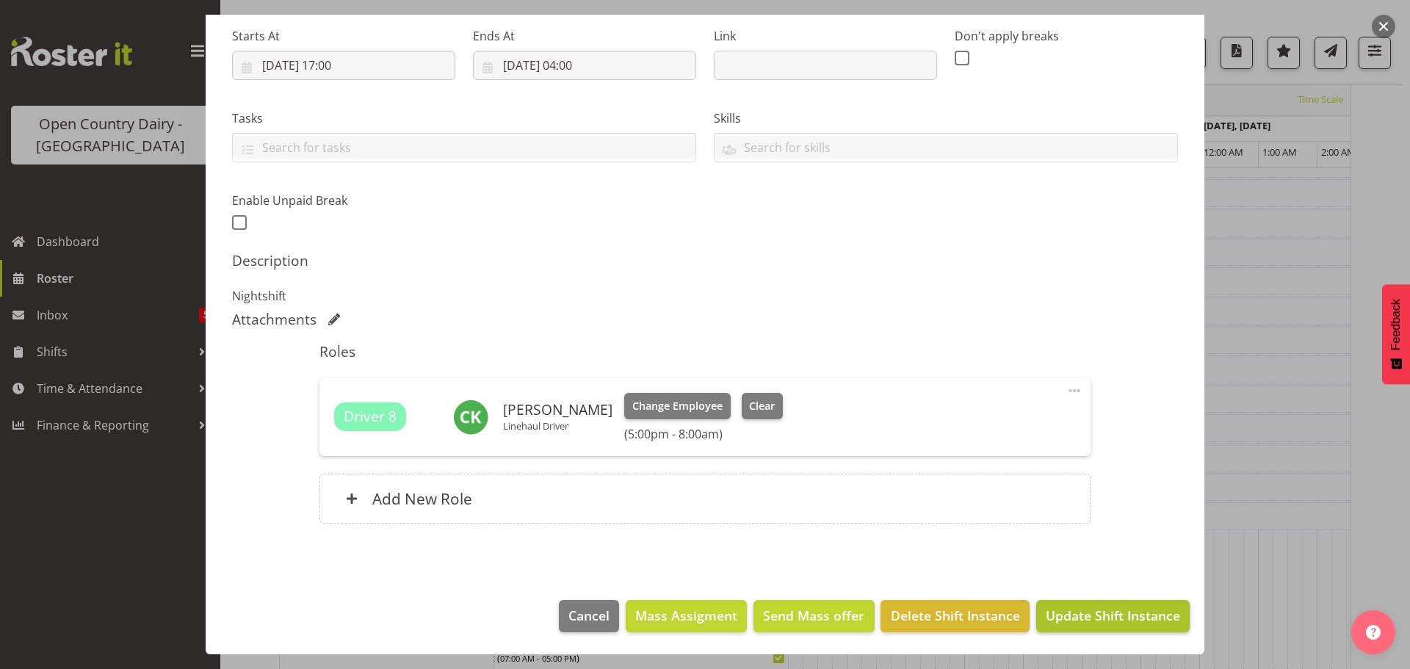
type input "731/9072 Perm ex [PERSON_NAME] to [GEOGRAPHIC_DATA], Milk Home"
click at [1097, 616] on span "Update Shift Instance" at bounding box center [1113, 615] width 134 height 19
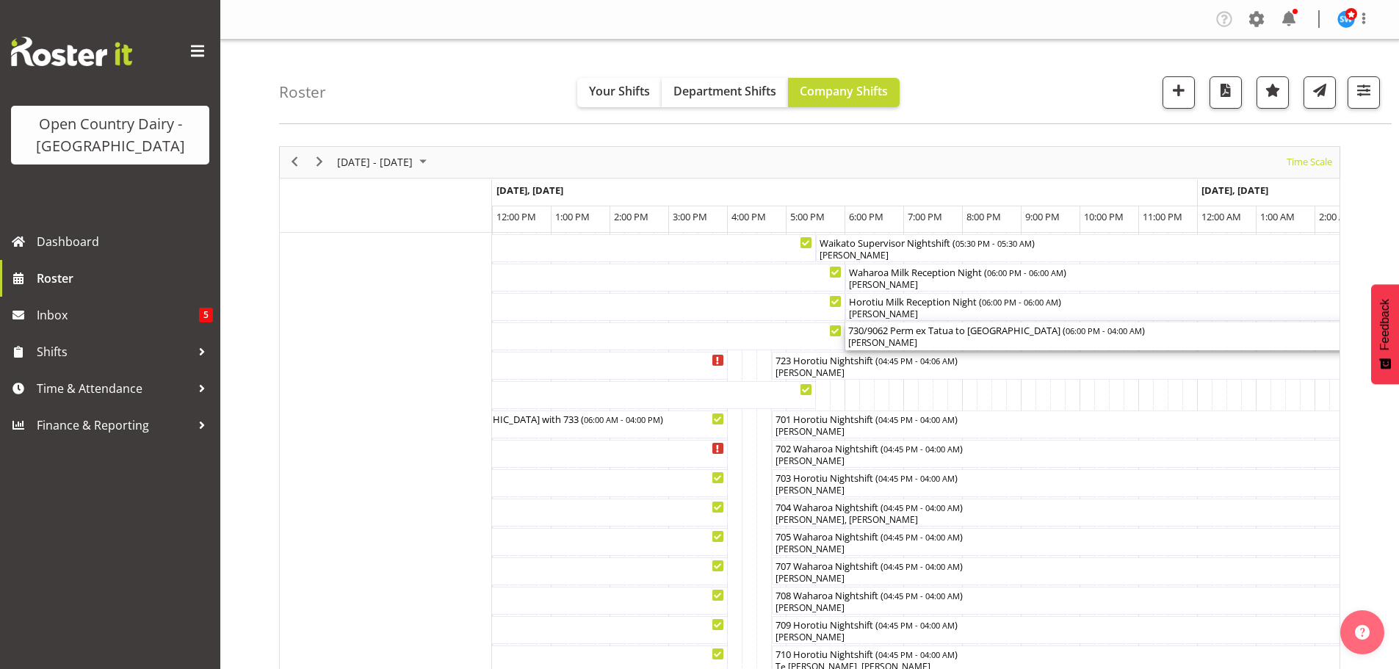
click at [991, 342] on div "[PERSON_NAME]" at bounding box center [1139, 342] width 582 height 13
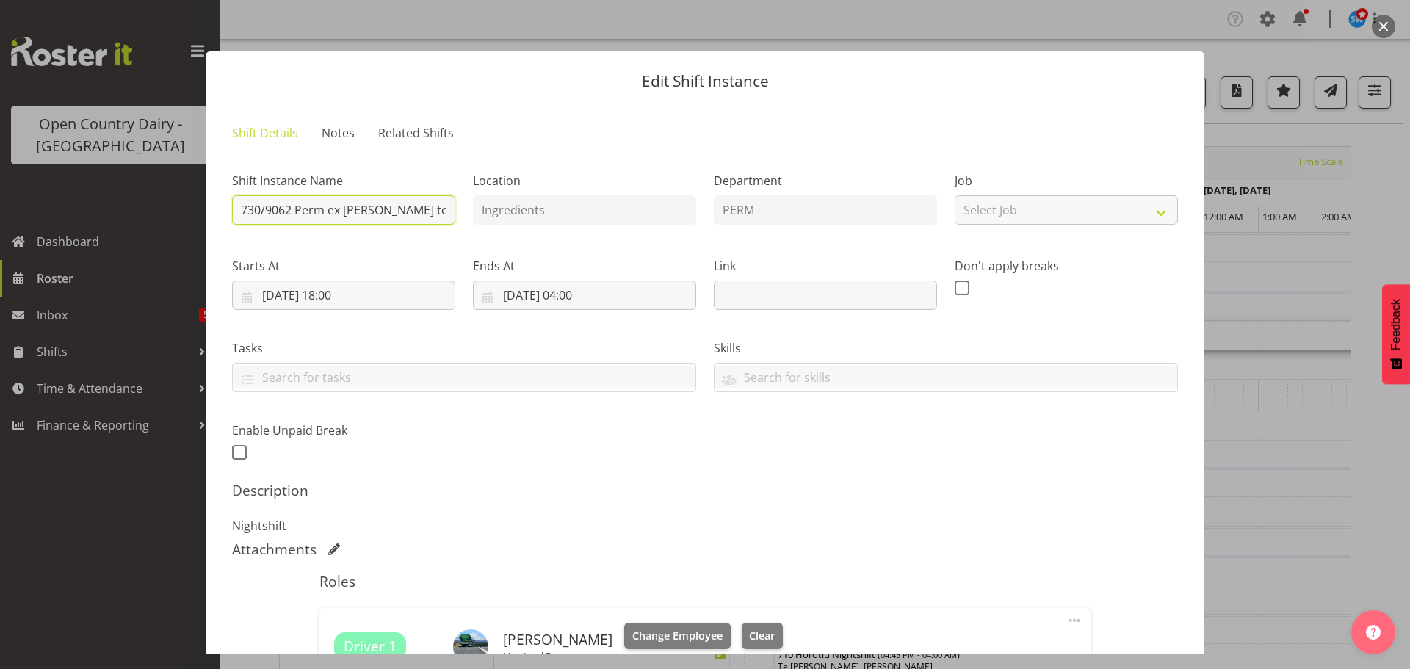
click at [443, 210] on input "730/9062 Perm ex [PERSON_NAME] to [GEOGRAPHIC_DATA]" at bounding box center [343, 209] width 223 height 29
drag, startPoint x: 436, startPoint y: 209, endPoint x: 447, endPoint y: 191, distance: 20.8
click at [436, 208] on input "730/9062 Perm ex [PERSON_NAME] to Wangai" at bounding box center [343, 209] width 223 height 29
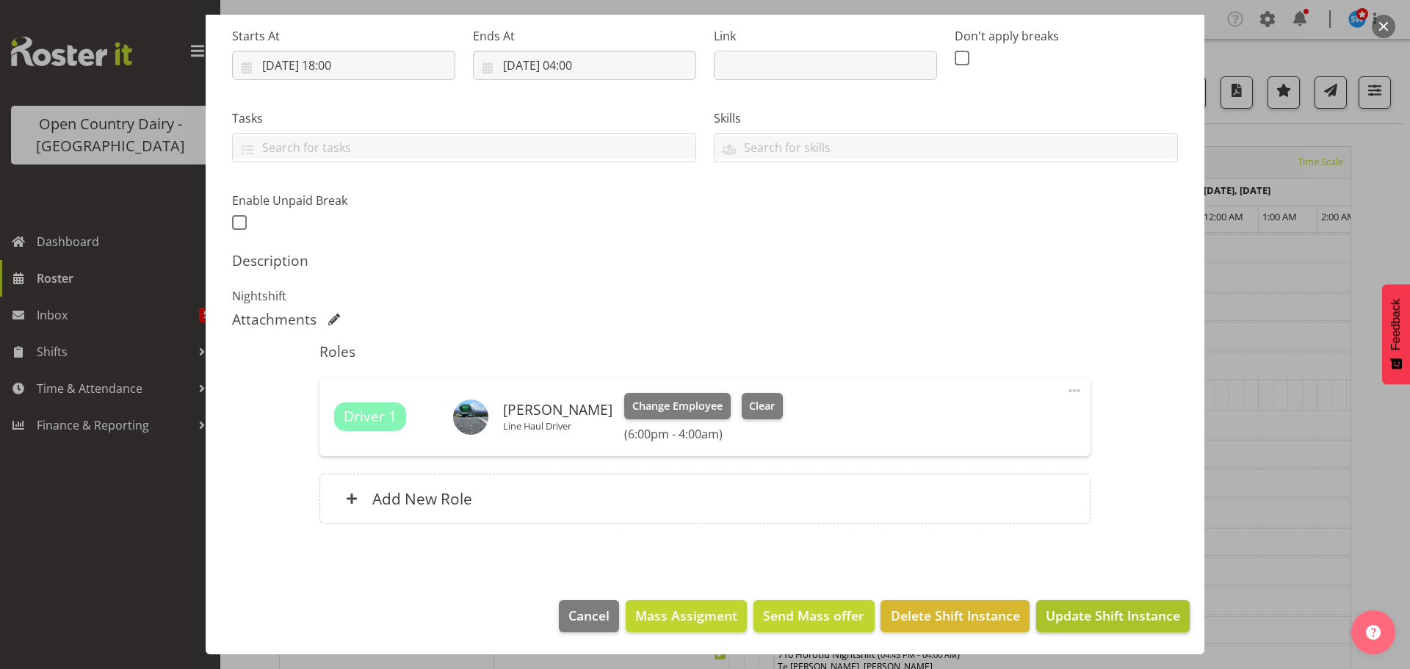
type input "730/9062 Perm ex [PERSON_NAME] to [GEOGRAPHIC_DATA], Milk Home"
click at [1120, 617] on span "Update Shift Instance" at bounding box center [1113, 615] width 134 height 19
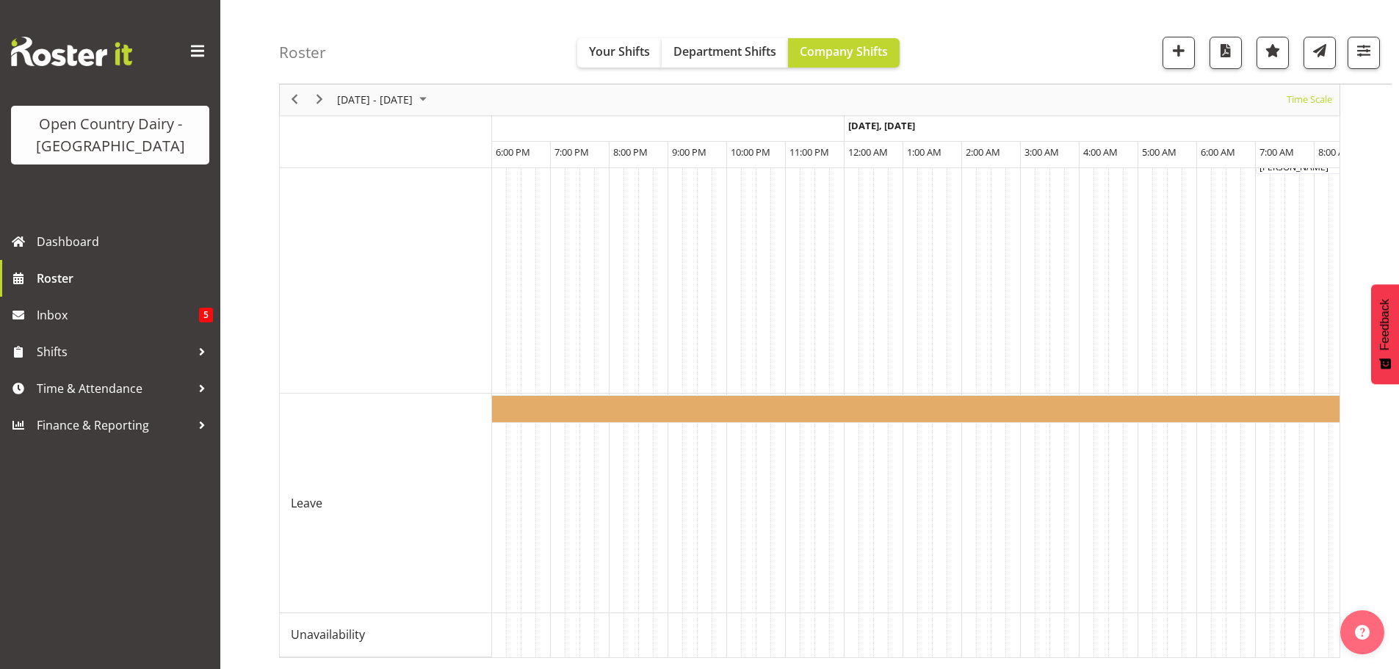
scroll to position [0, 8172]
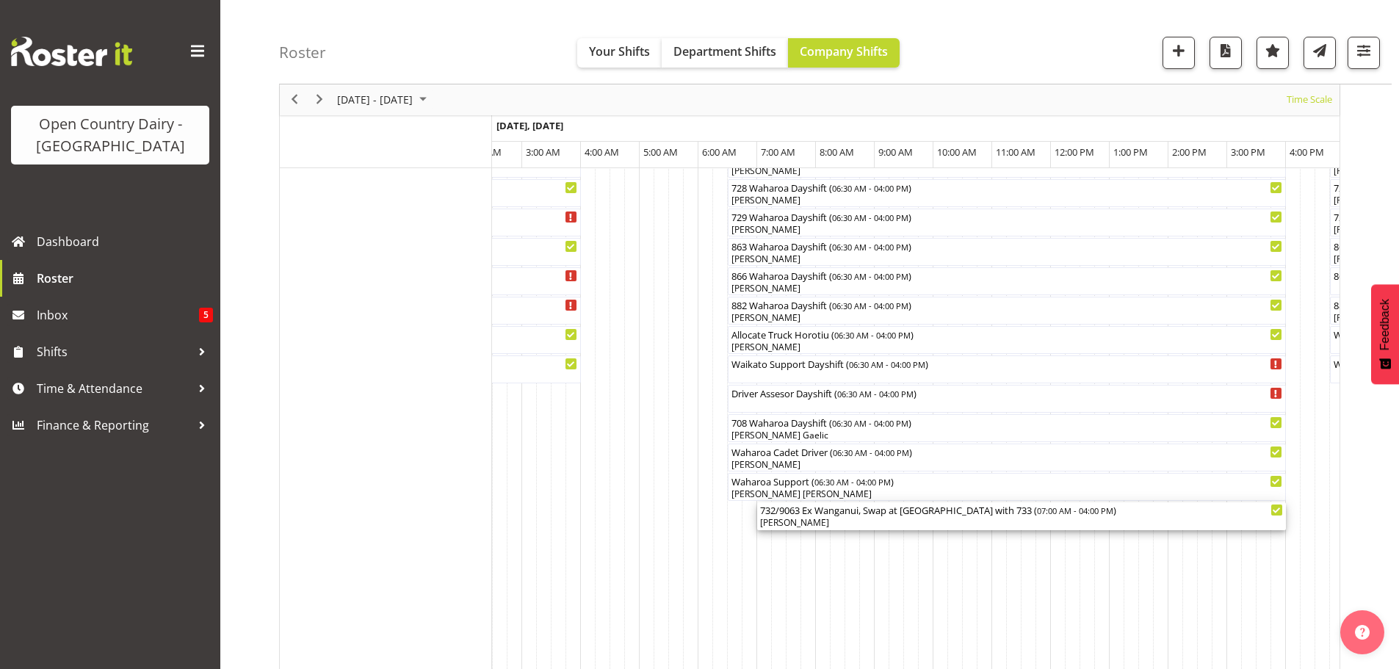
click at [847, 520] on div "[PERSON_NAME]" at bounding box center [1021, 522] width 523 height 13
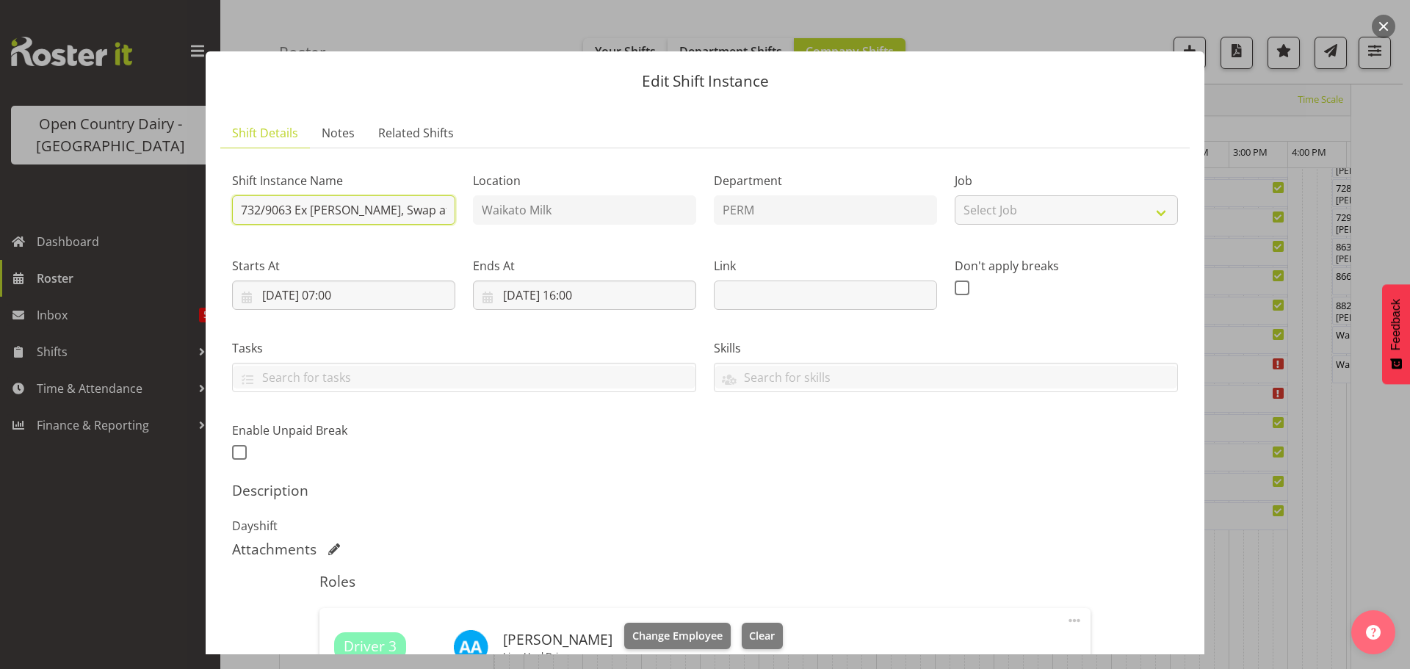
drag, startPoint x: 292, startPoint y: 210, endPoint x: 317, endPoint y: 178, distance: 40.3
click at [292, 209] on input "732/9063 Ex [PERSON_NAME], Swap at [GEOGRAPHIC_DATA] with 733" at bounding box center [343, 209] width 223 height 29
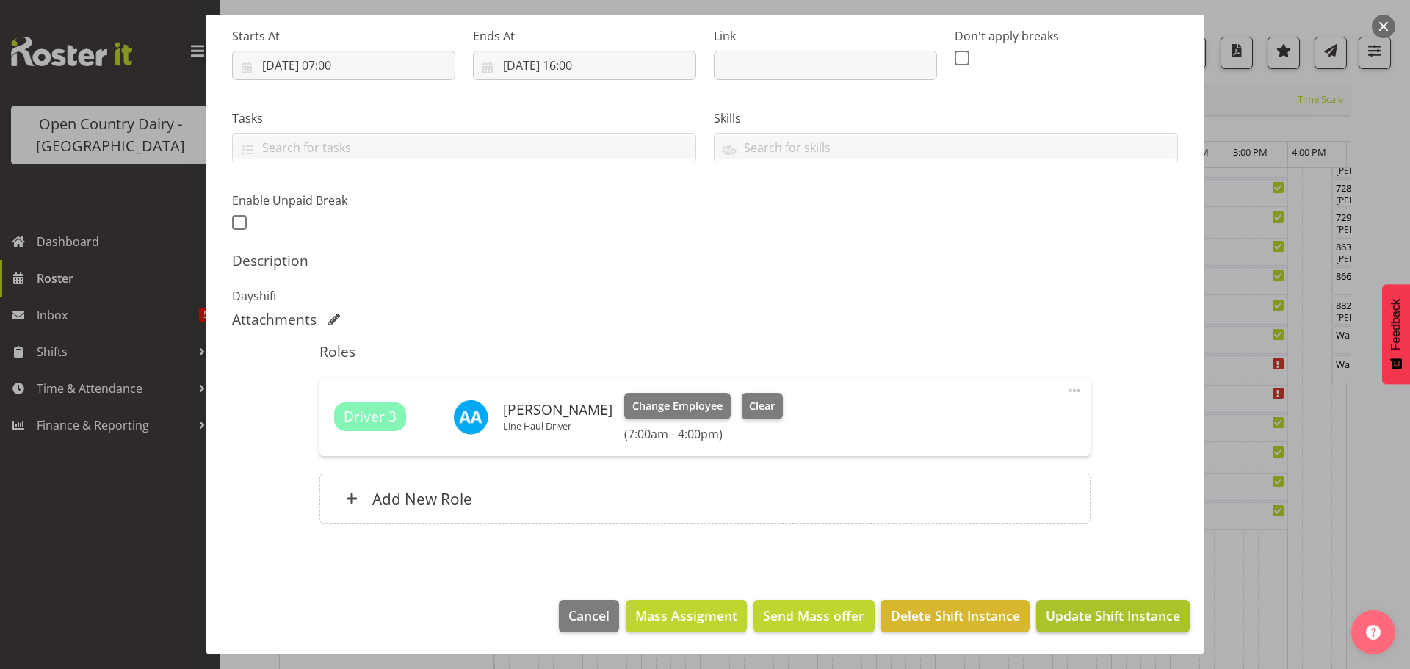
type input "732/9063 Milk Ex Wanganui, Swap at [GEOGRAPHIC_DATA] with 733"
click at [1090, 619] on span "Update Shift Instance" at bounding box center [1113, 615] width 134 height 19
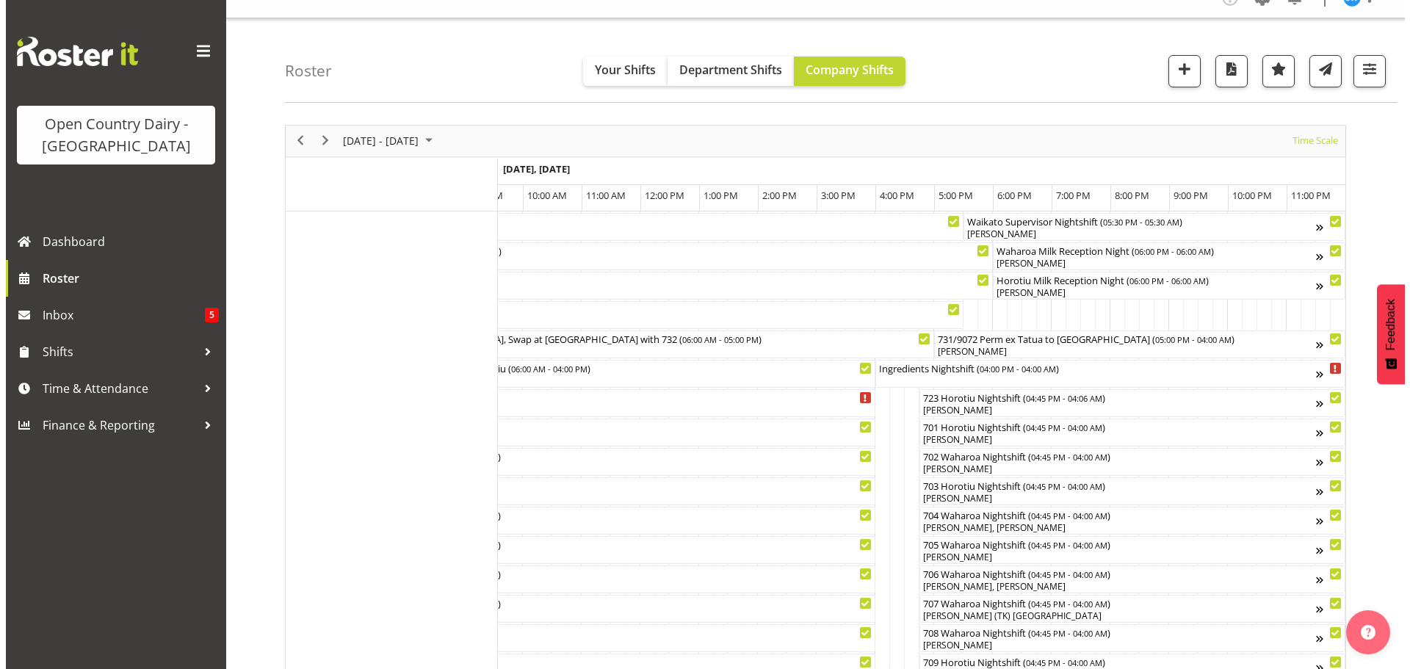
scroll to position [0, 0]
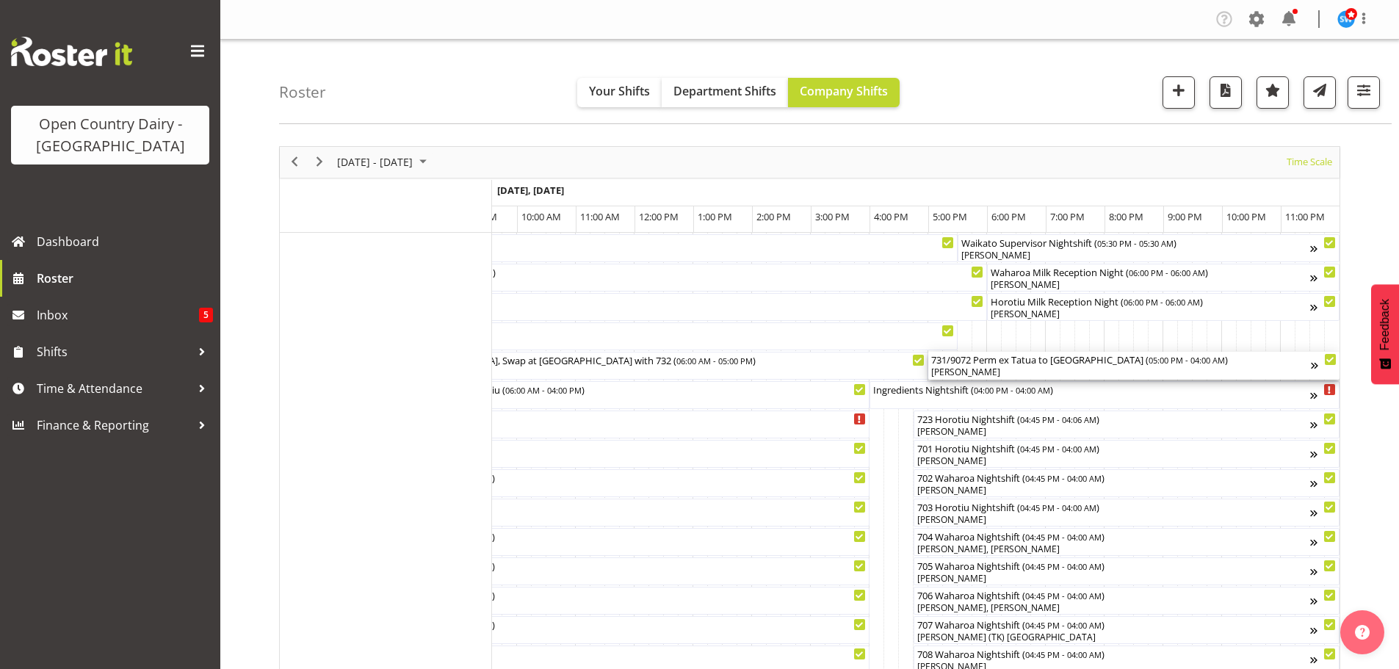
click at [1034, 368] on div "[PERSON_NAME]" at bounding box center [1121, 372] width 380 height 13
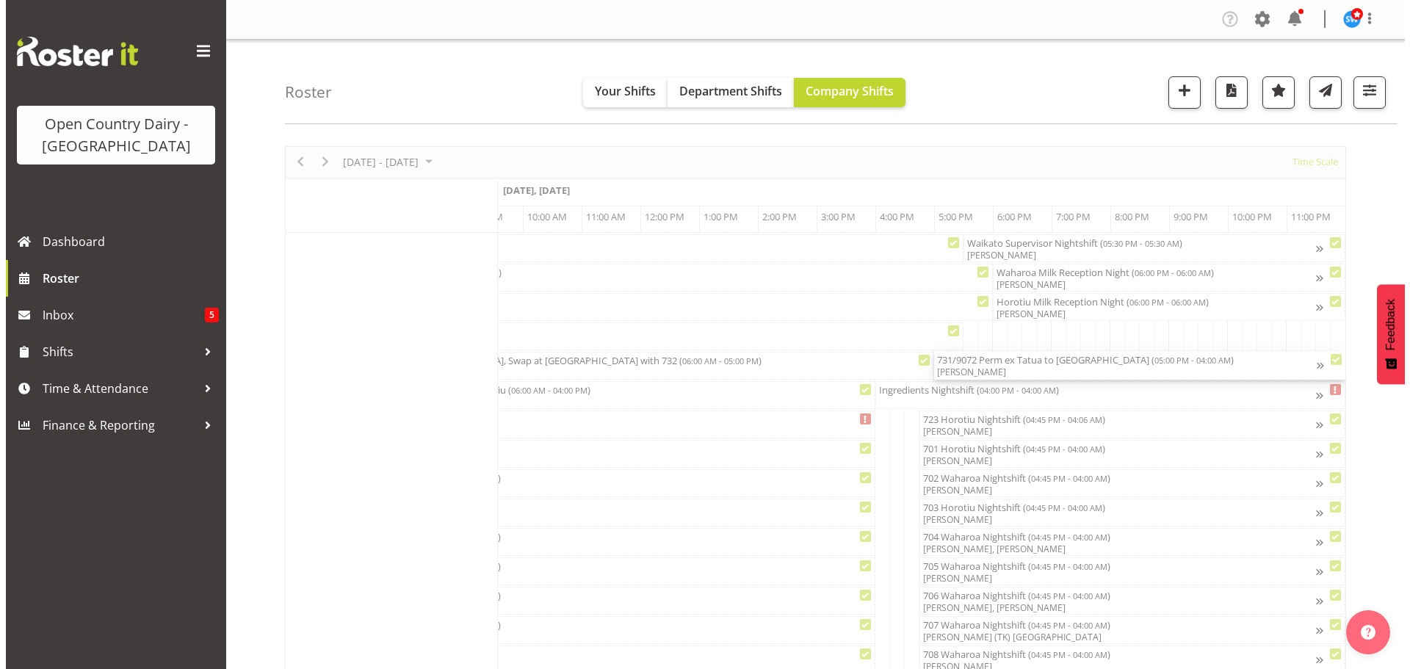
scroll to position [0, 9017]
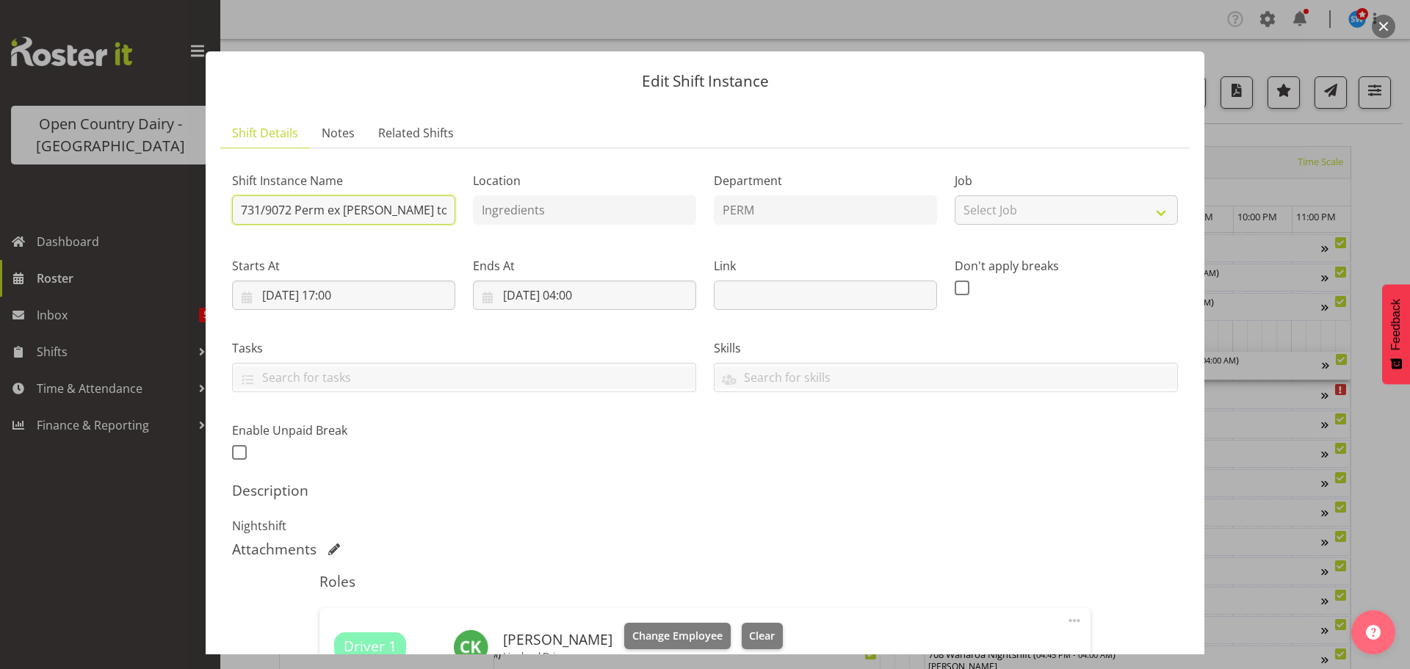
click at [444, 210] on input "731/9072 Perm ex [PERSON_NAME] to [GEOGRAPHIC_DATA]" at bounding box center [343, 209] width 223 height 29
drag, startPoint x: 438, startPoint y: 207, endPoint x: 448, endPoint y: 197, distance: 14.5
click at [438, 208] on input "731/9072 Perm ex [PERSON_NAME] to [GEOGRAPHIC_DATA]" at bounding box center [343, 209] width 223 height 29
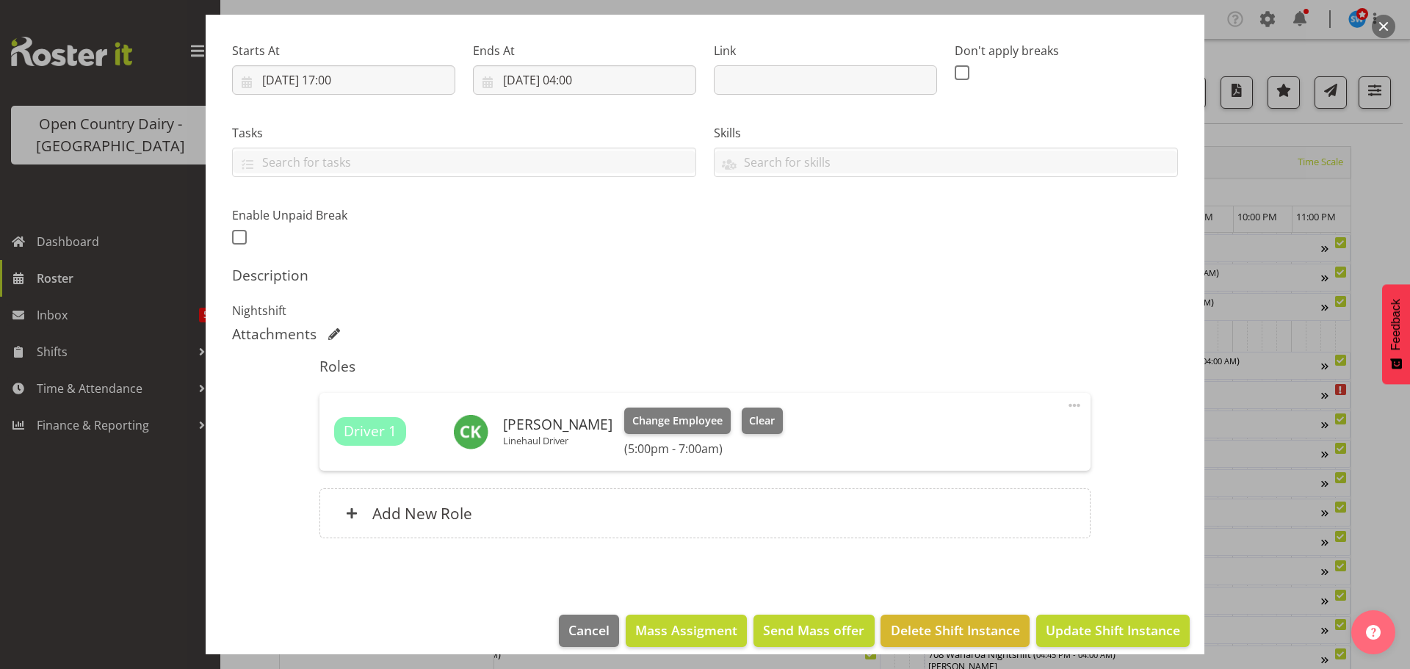
scroll to position [230, 0]
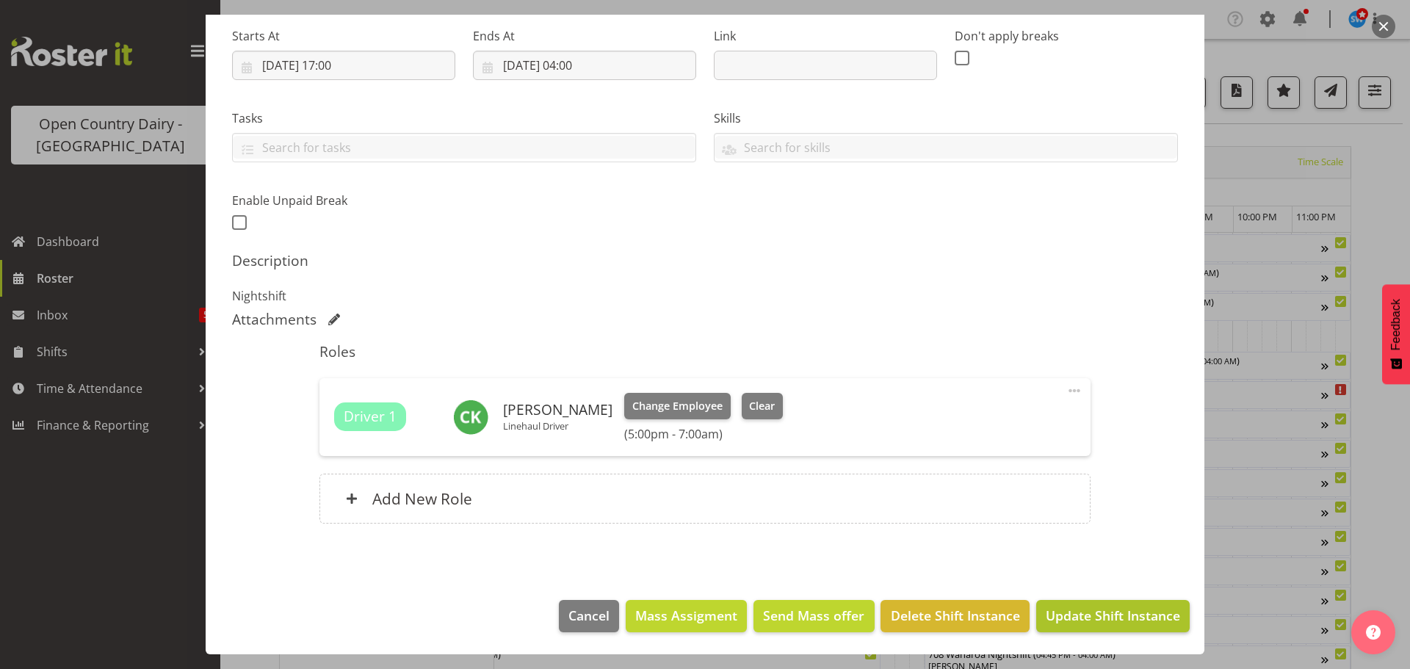
type input "731/9072 Perm ex [PERSON_NAME] to [GEOGRAPHIC_DATA], Milk Home"
click at [1077, 611] on span "Update Shift Instance" at bounding box center [1113, 615] width 134 height 19
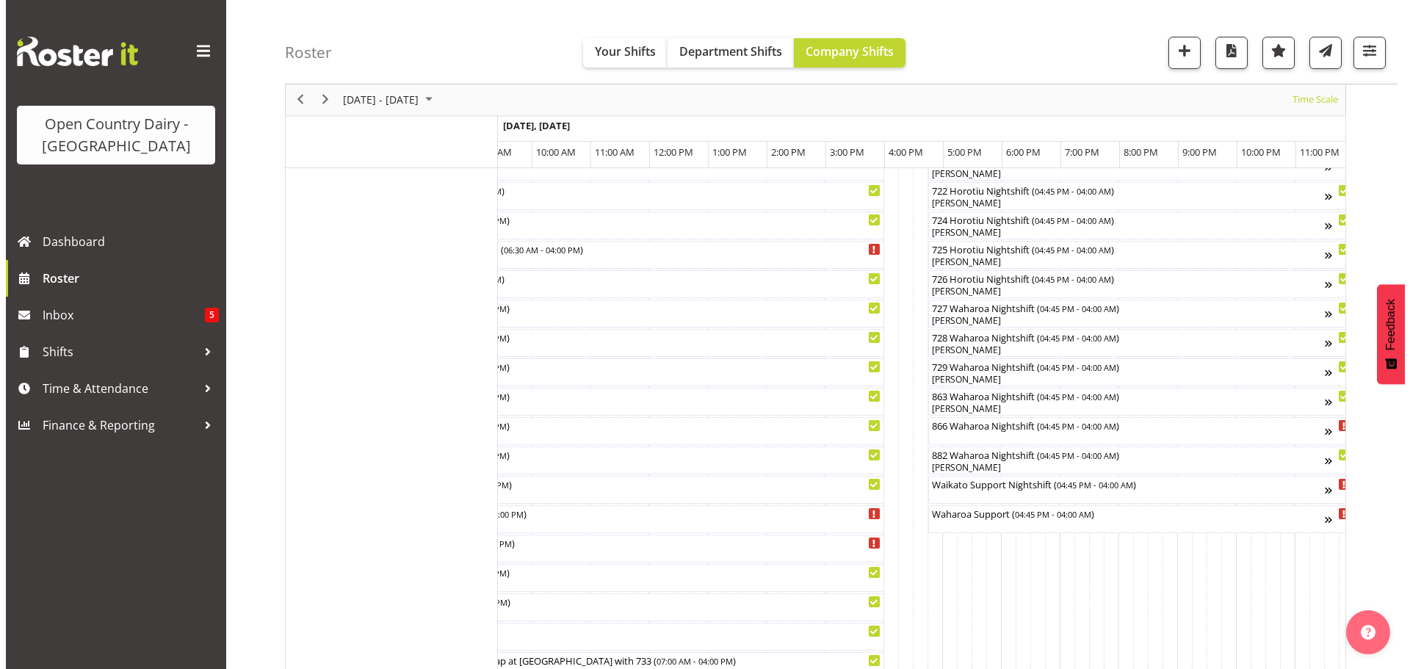
scroll to position [881, 0]
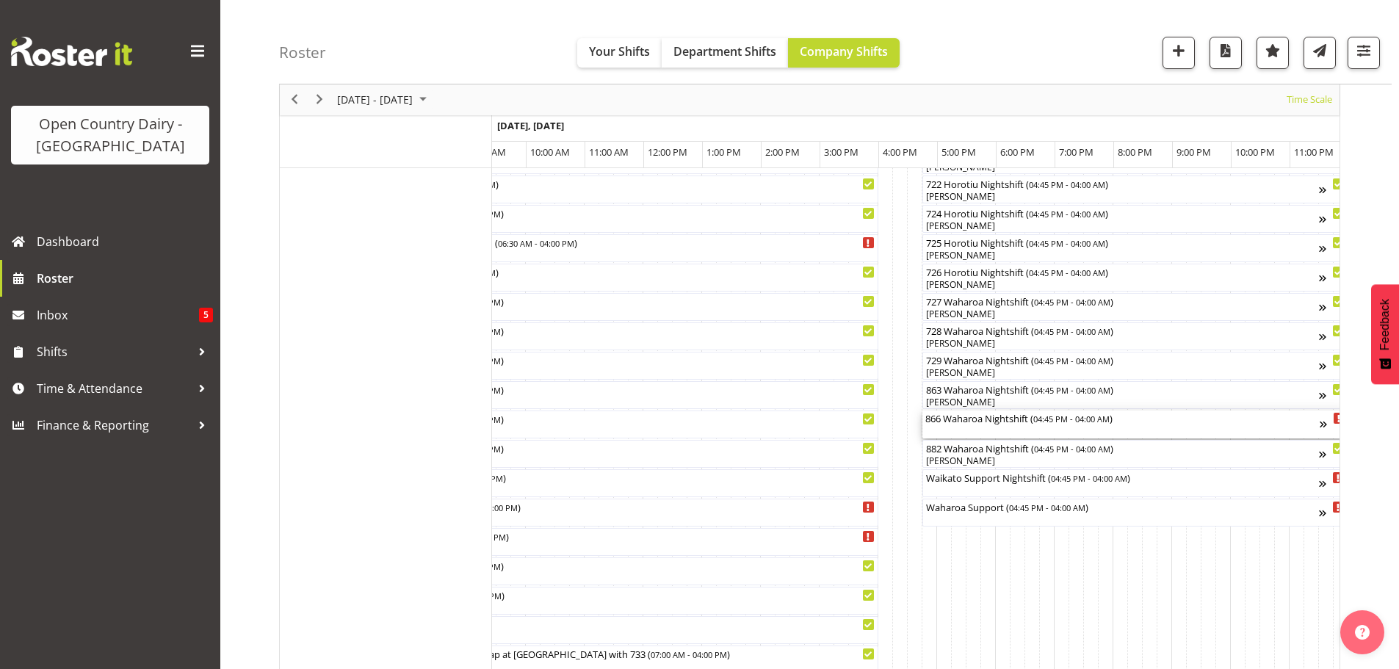
click at [998, 434] on div "866 Waharoa Nightshift ( 04:45 PM - 04:00 AM )" at bounding box center [1123, 425] width 394 height 28
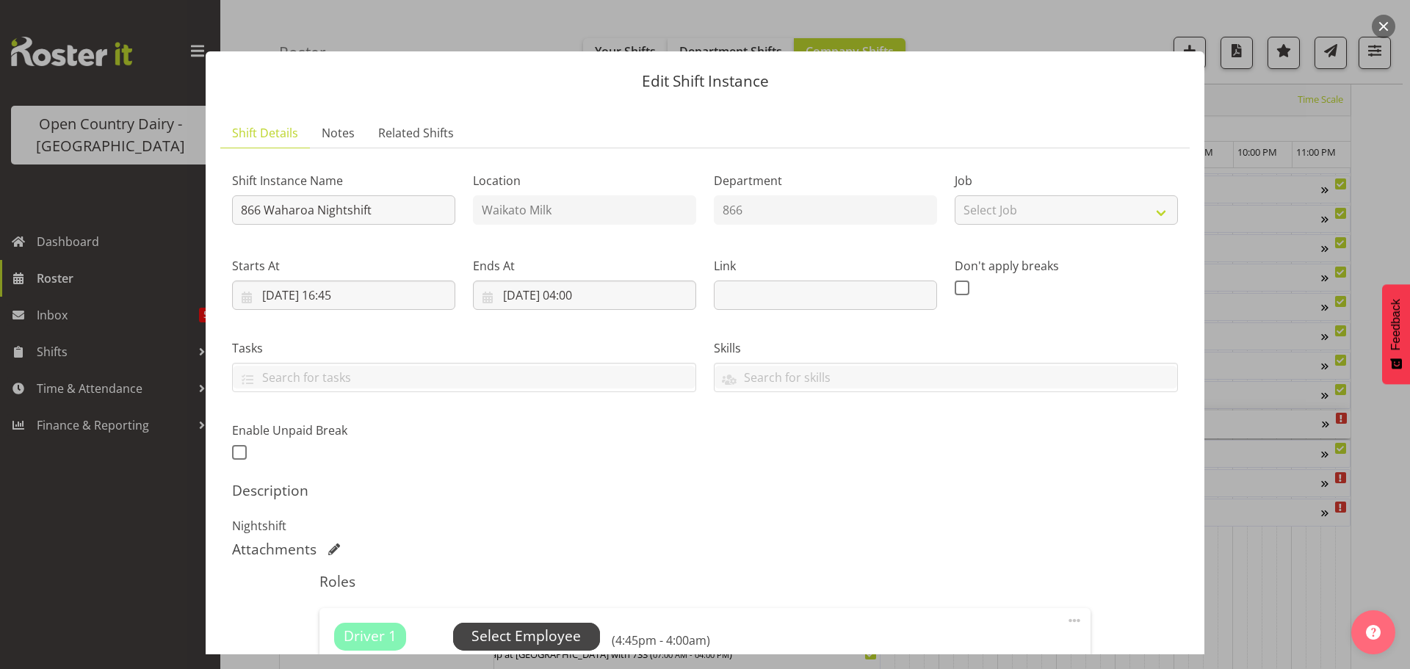
click at [523, 635] on span "Select Employee" at bounding box center [526, 636] width 109 height 21
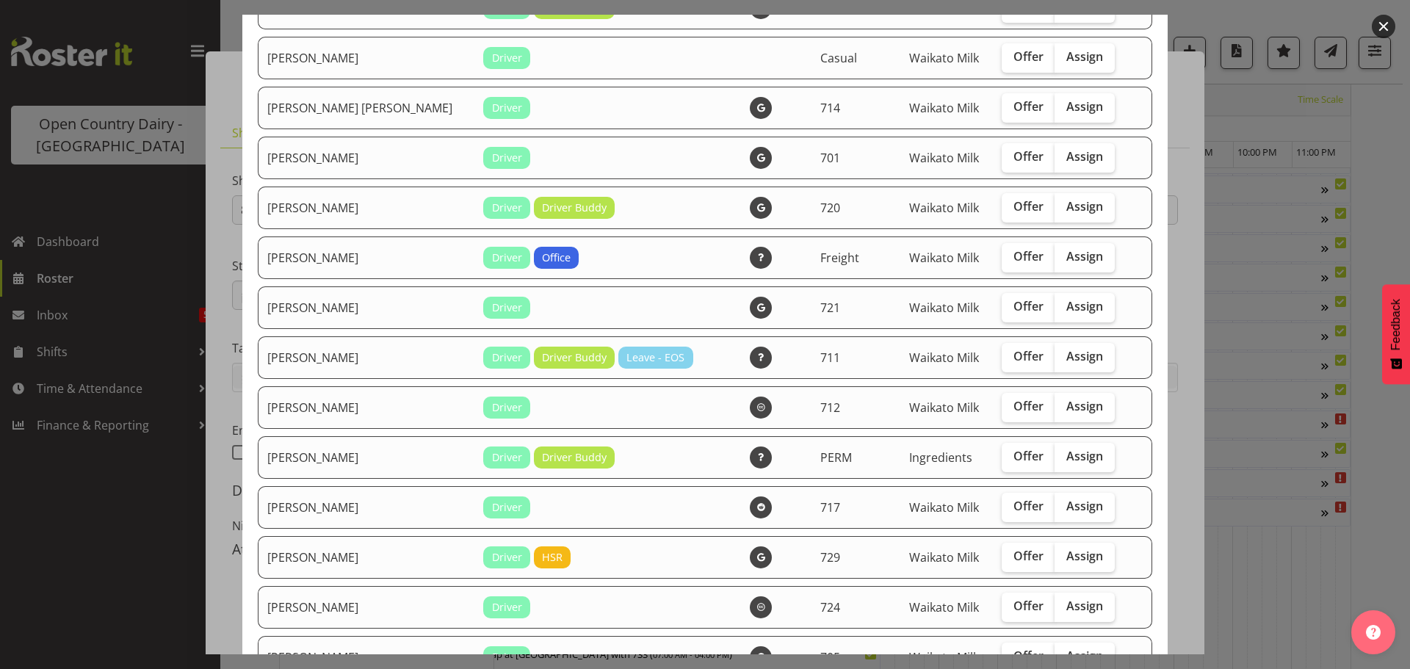
scroll to position [661, 0]
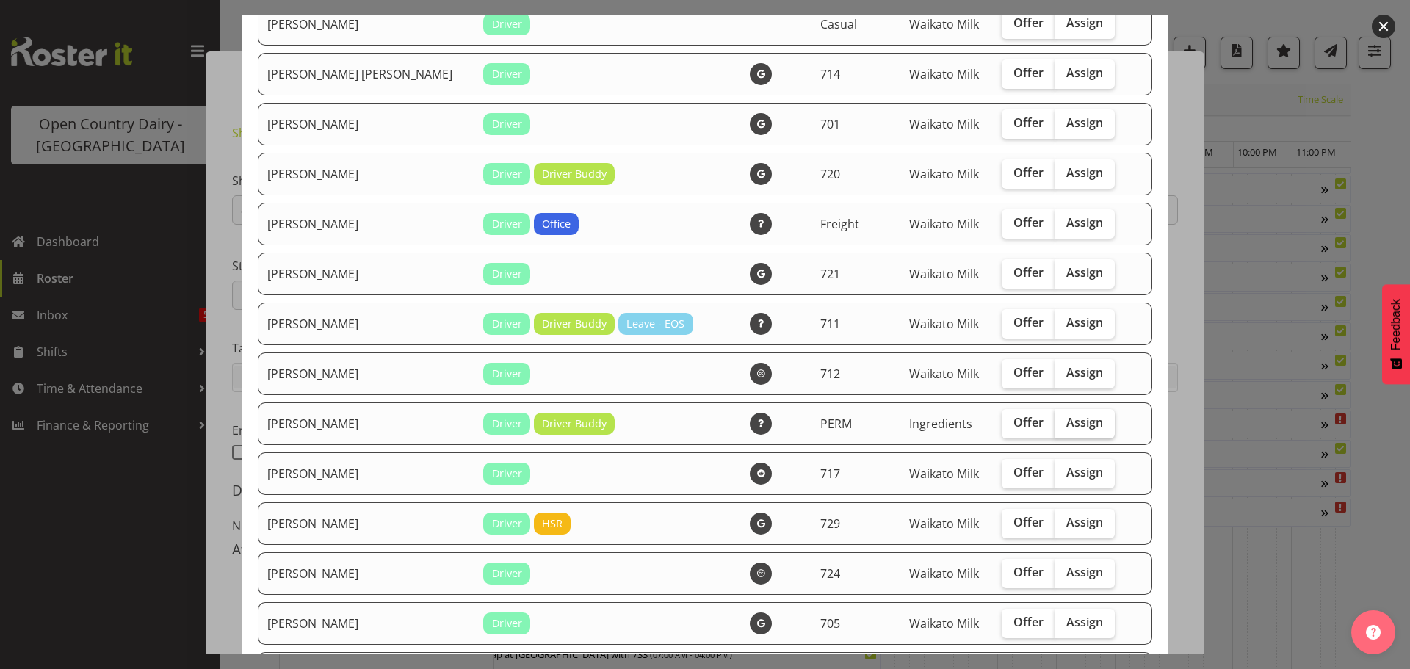
click at [1067, 419] on span "Assign" at bounding box center [1085, 422] width 37 height 15
click at [1061, 419] on input "Assign" at bounding box center [1060, 423] width 10 height 10
checkbox input "true"
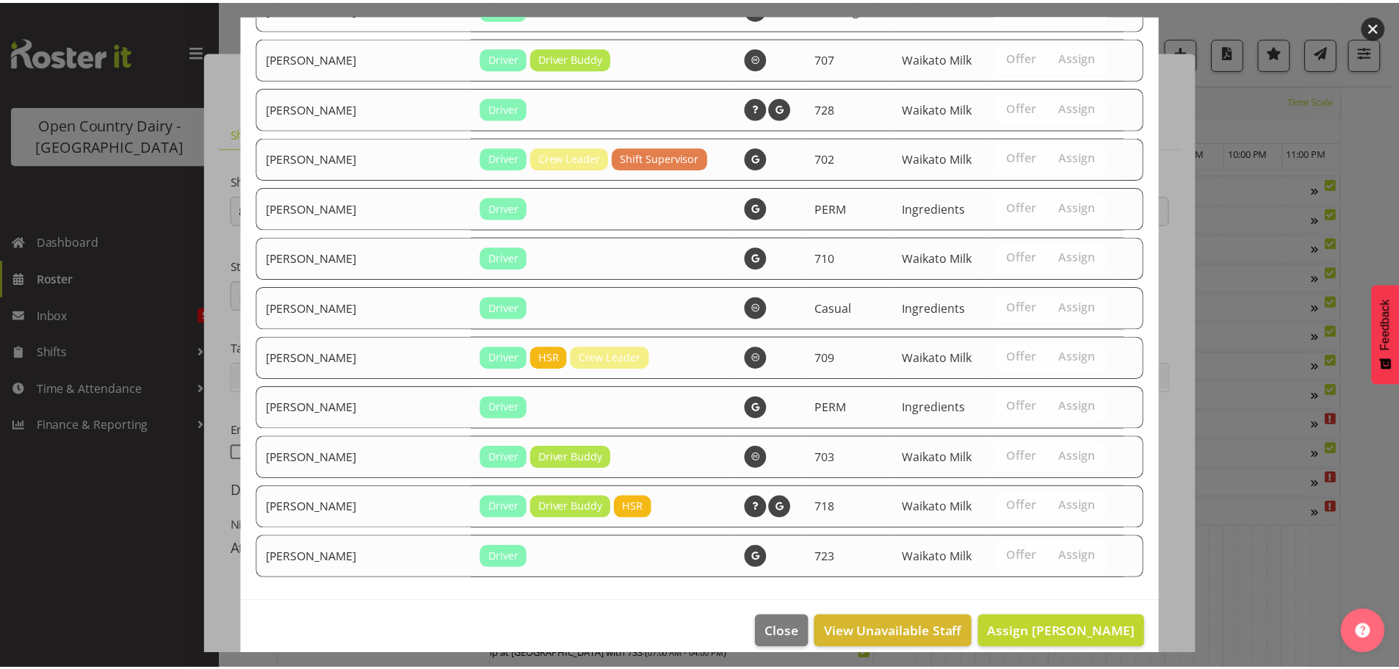
scroll to position [1642, 0]
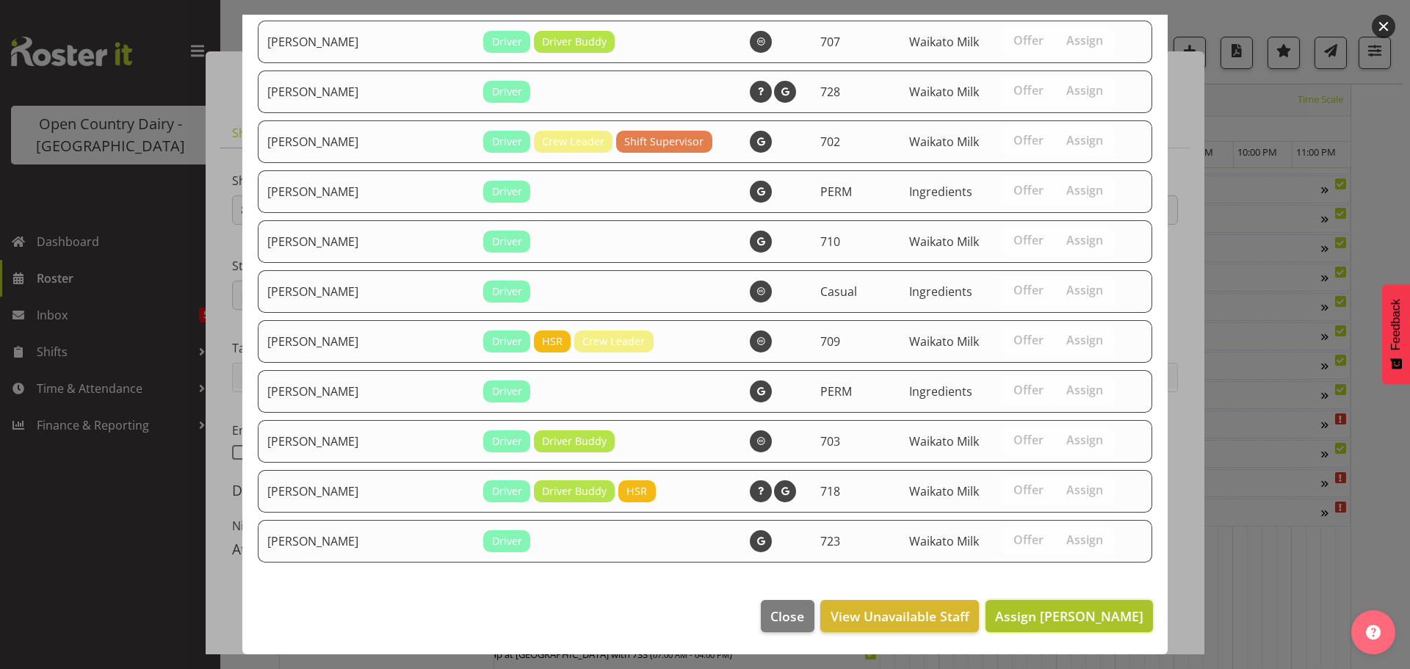
drag, startPoint x: 1070, startPoint y: 618, endPoint x: 1074, endPoint y: 606, distance: 13.0
click at [1072, 618] on span "Assign [PERSON_NAME]" at bounding box center [1069, 616] width 148 height 18
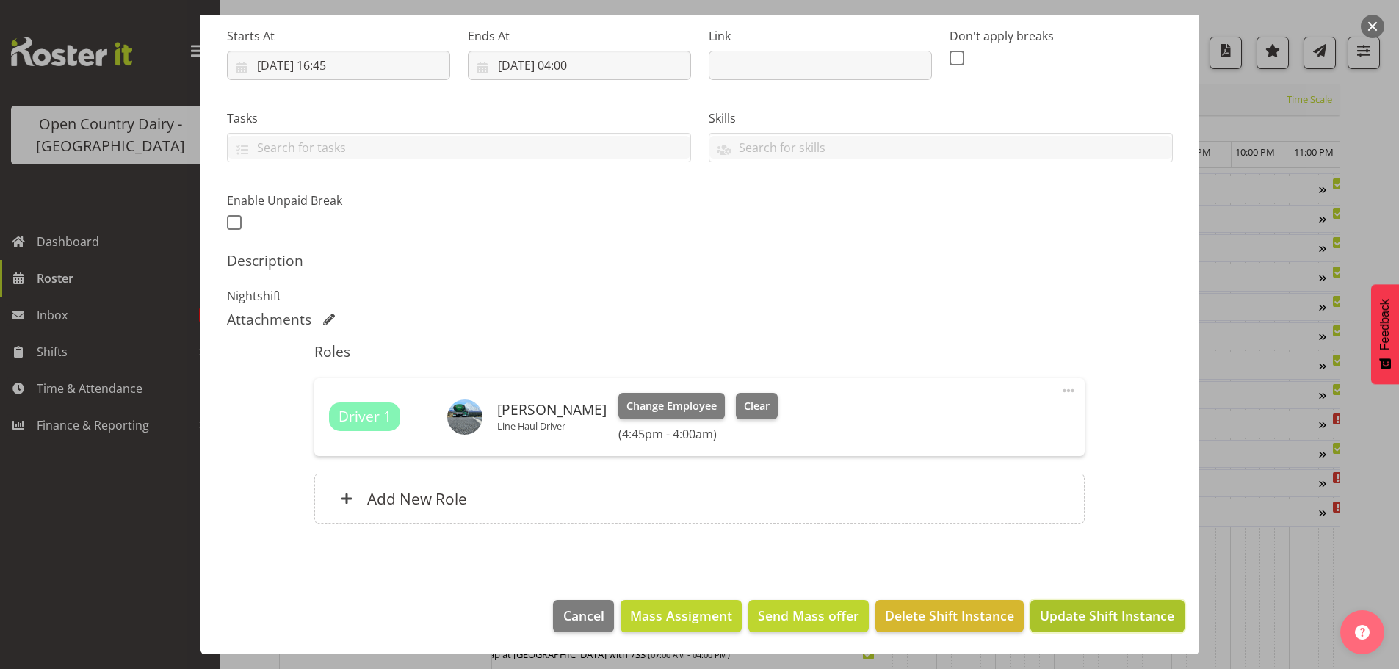
click at [1111, 614] on span "Update Shift Instance" at bounding box center [1107, 615] width 134 height 19
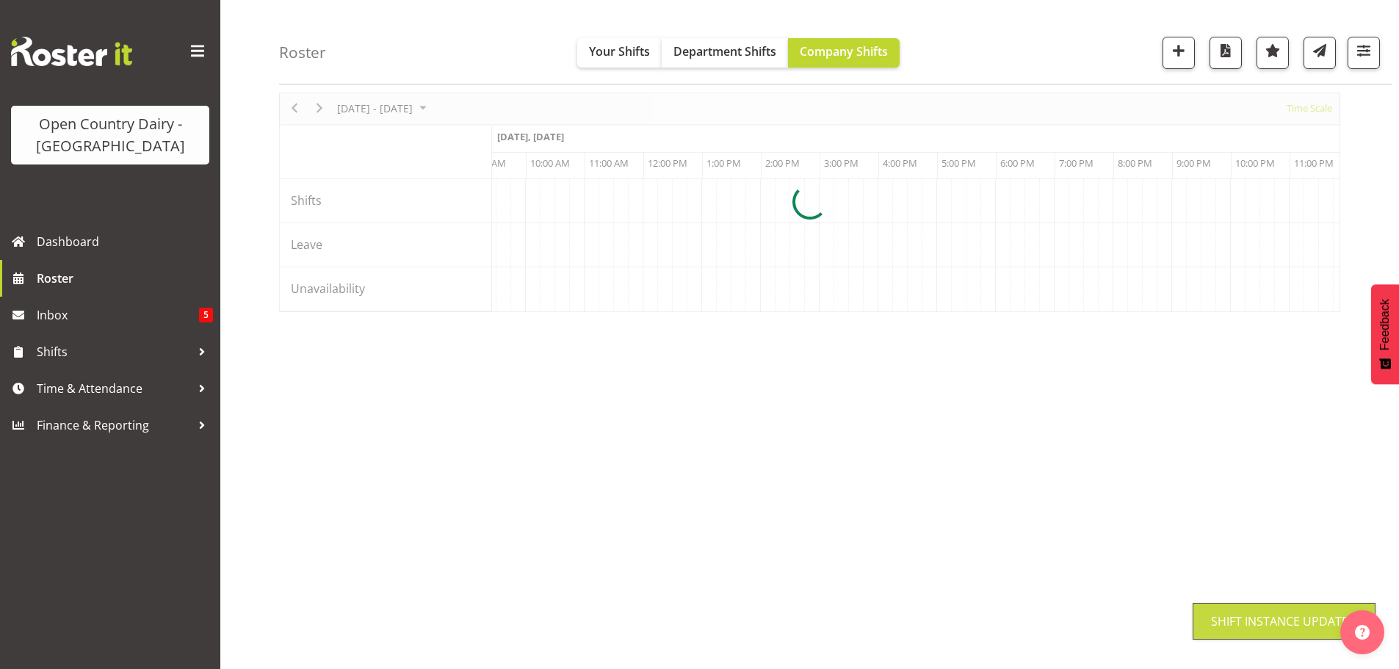
scroll to position [54, 0]
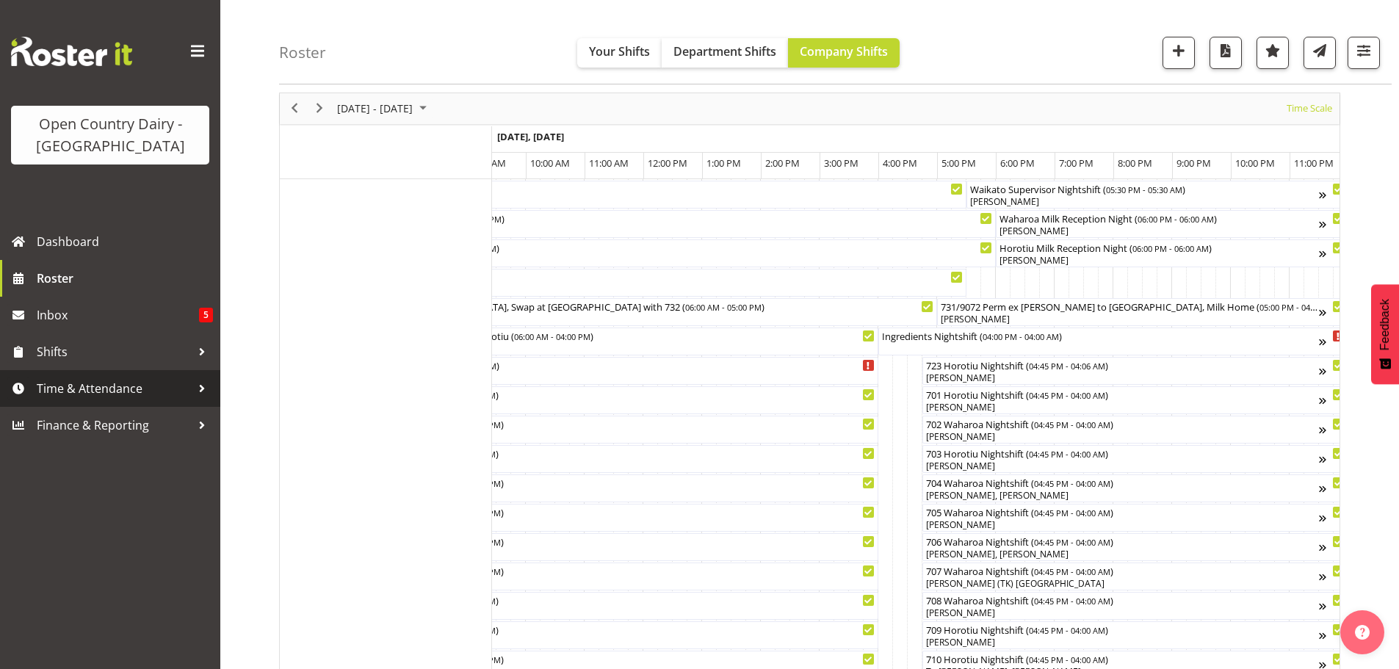
click at [71, 386] on span "Time & Attendance" at bounding box center [114, 389] width 154 height 22
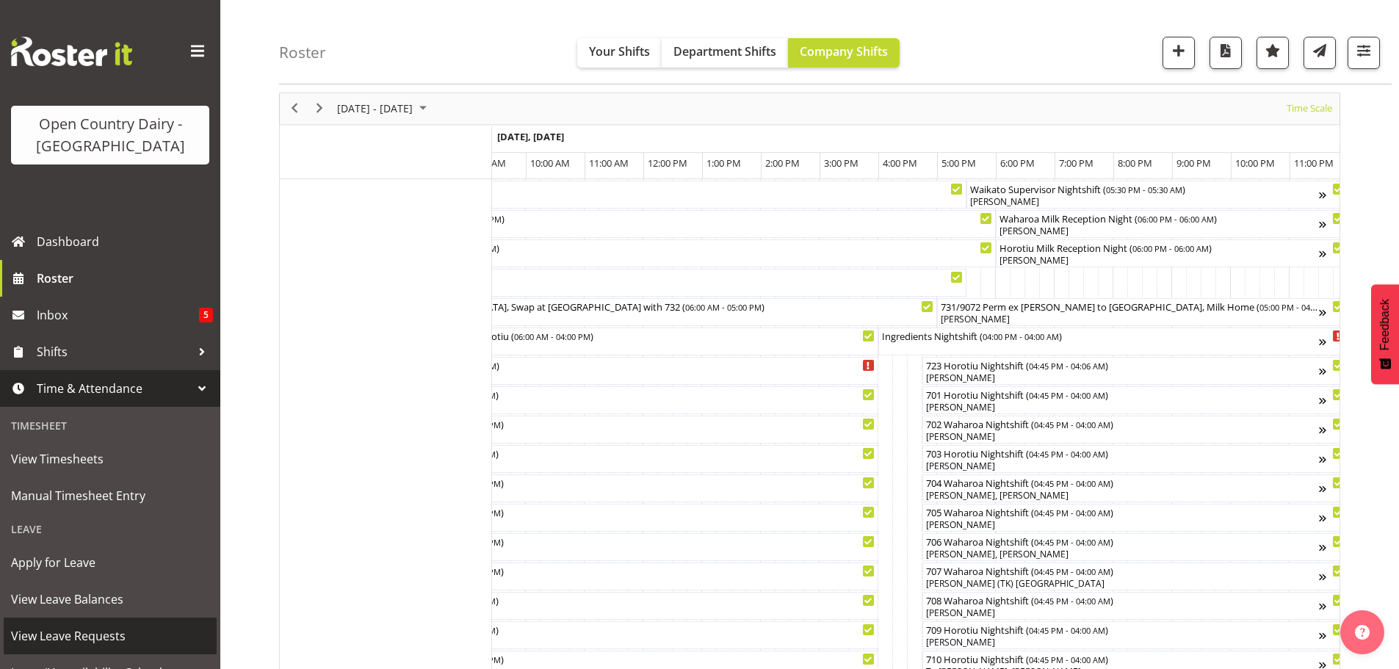
click at [84, 637] on span "View Leave Requests" at bounding box center [110, 636] width 198 height 22
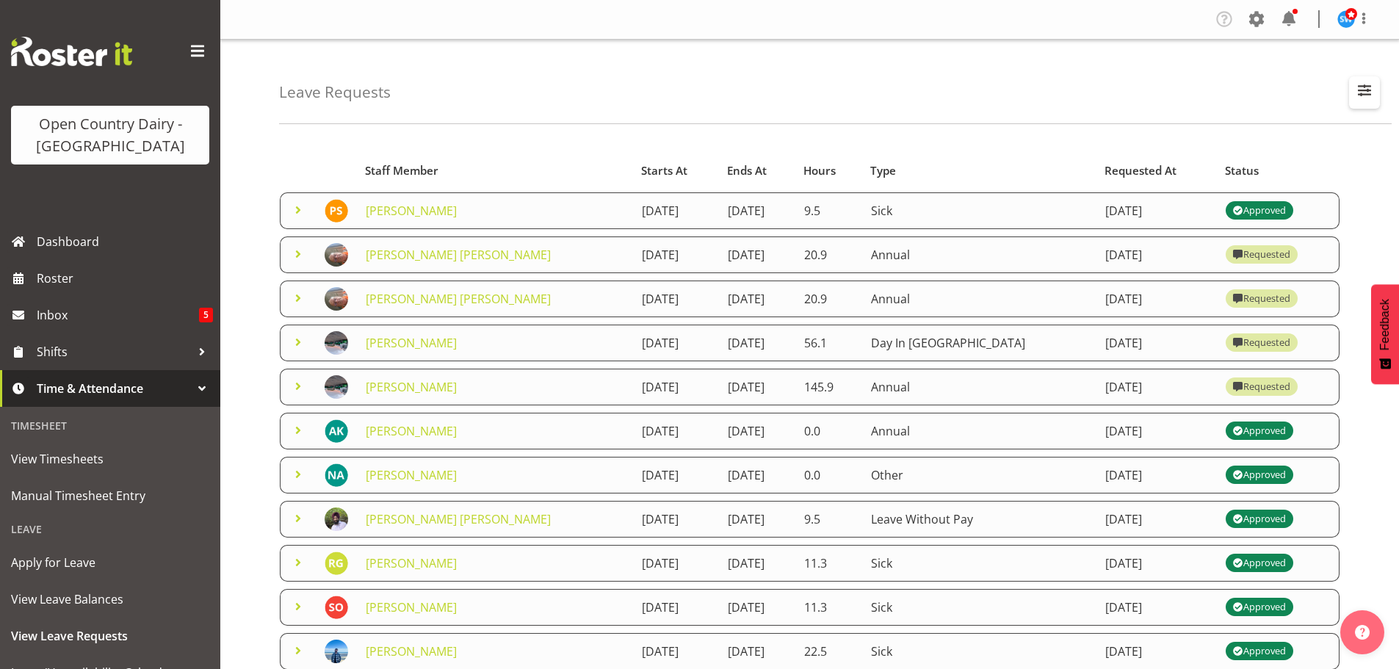
click at [1363, 91] on span "button" at bounding box center [1364, 90] width 19 height 19
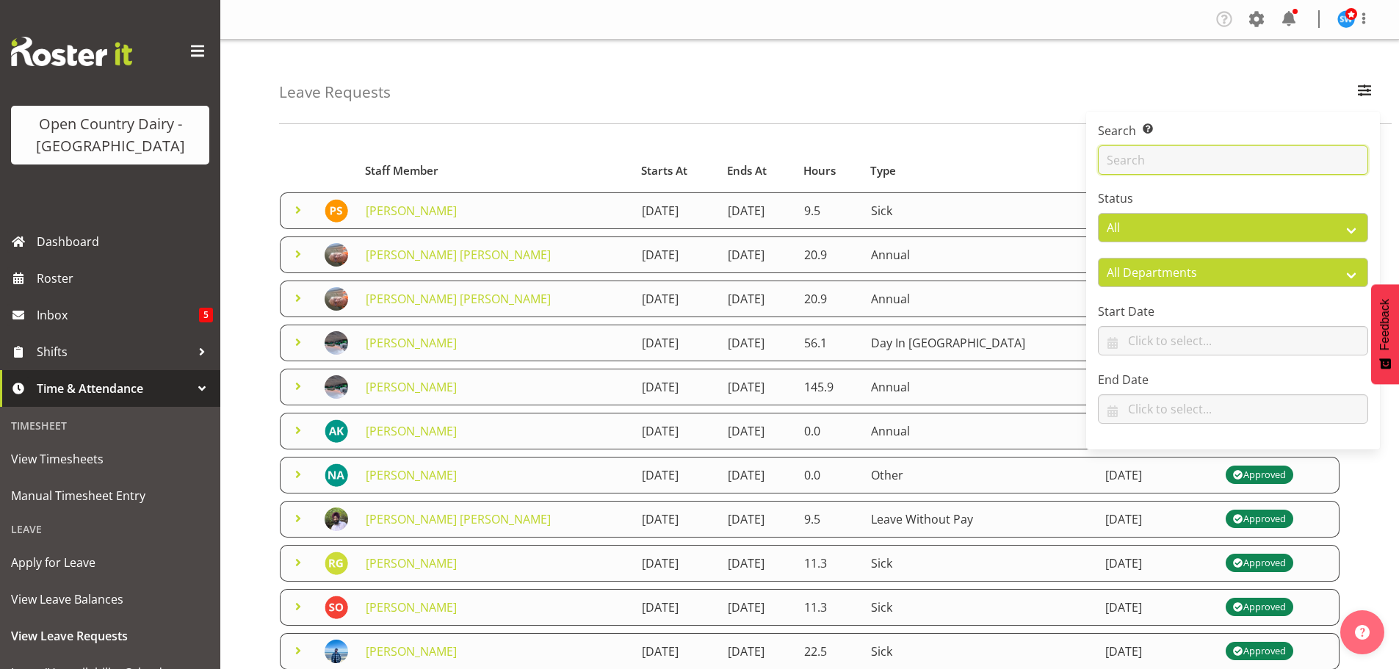
click at [1188, 155] on input "text" at bounding box center [1233, 159] width 270 height 29
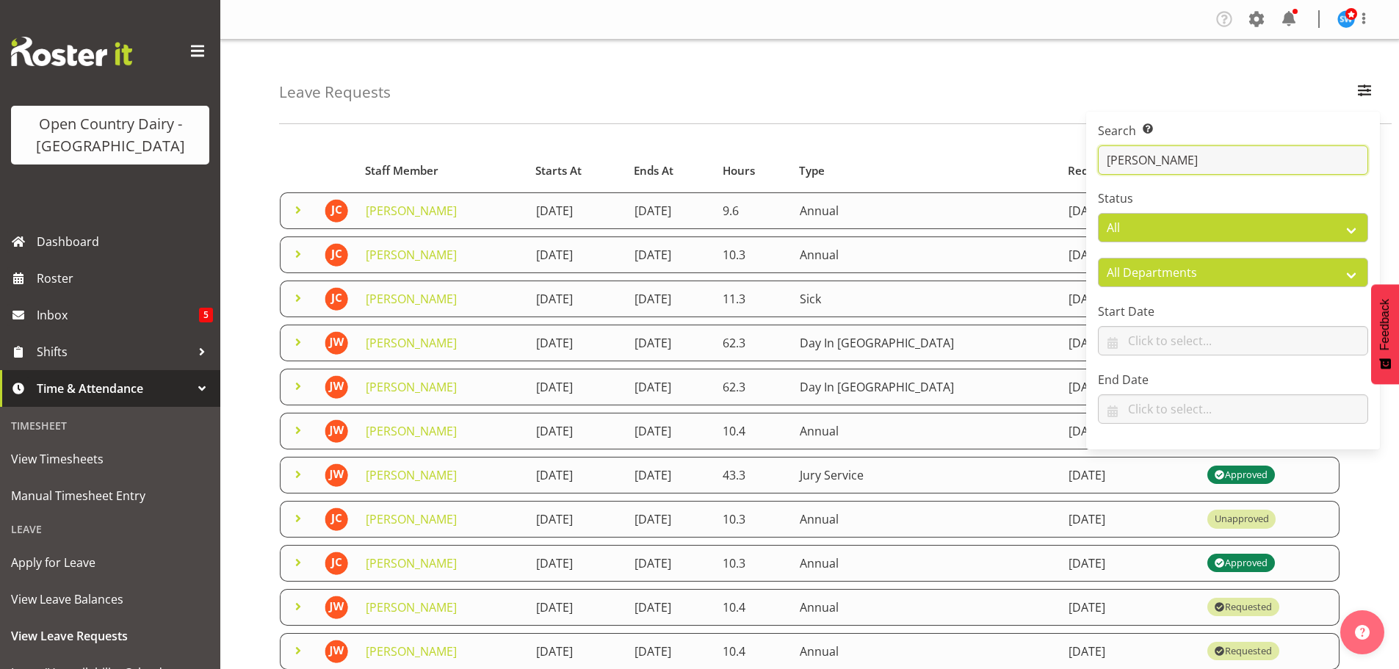
type input "john"
click at [1014, 81] on div "Leave Requests Search Search for a particular employee john Status All Approved…" at bounding box center [835, 82] width 1113 height 84
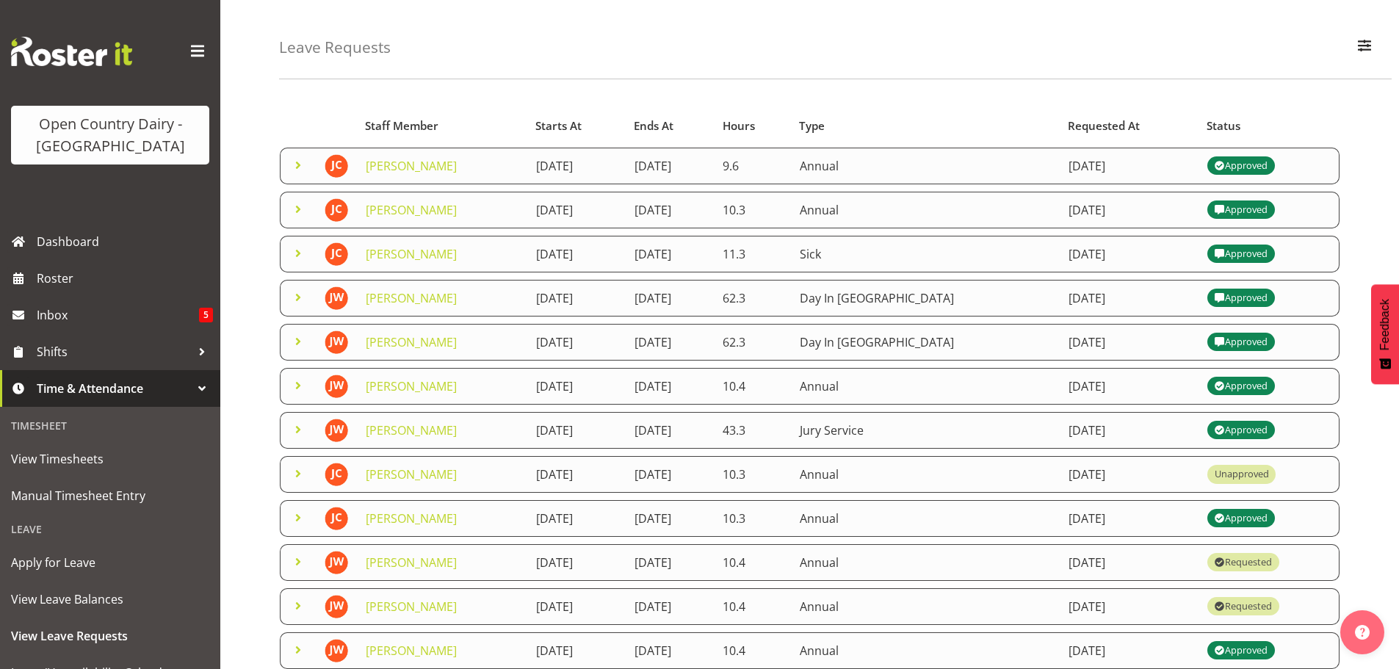
scroll to position [34, 0]
